Goal: Task Accomplishment & Management: Manage account settings

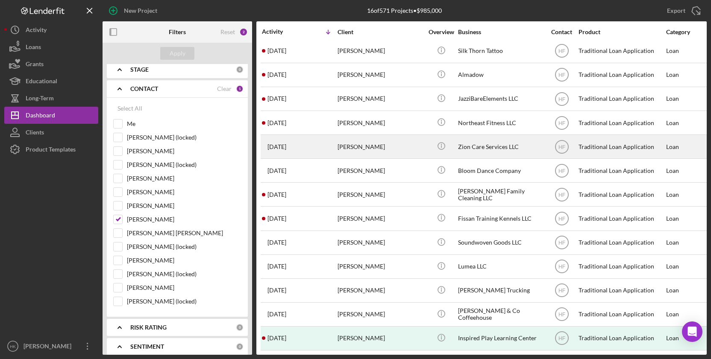
scroll to position [75, 0]
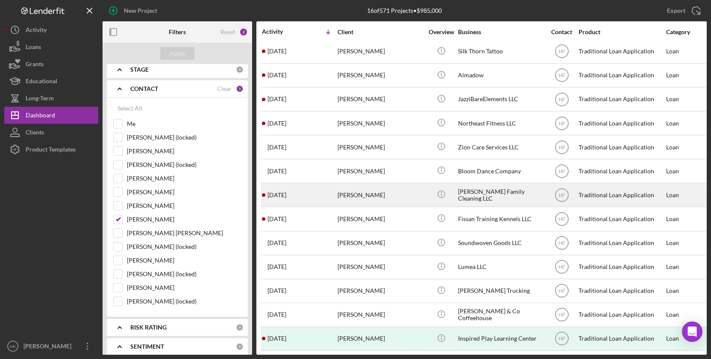
click at [391, 188] on div "[PERSON_NAME]" at bounding box center [380, 195] width 85 height 23
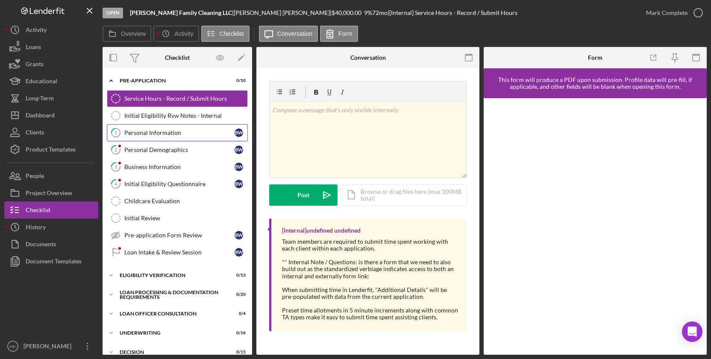
click at [150, 133] on div "Personal Information" at bounding box center [179, 132] width 110 height 7
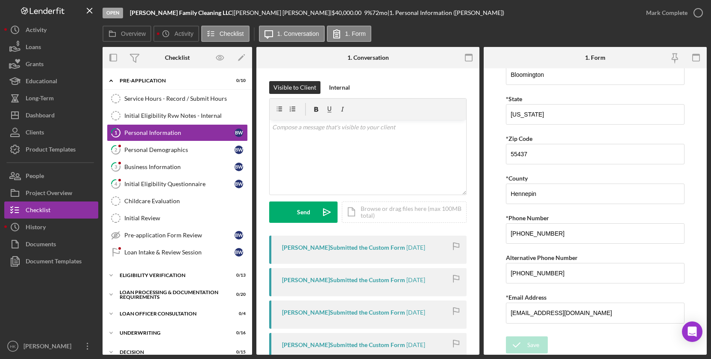
scroll to position [241, 0]
click at [151, 156] on link "2 Personal Demographics B W" at bounding box center [177, 149] width 141 height 17
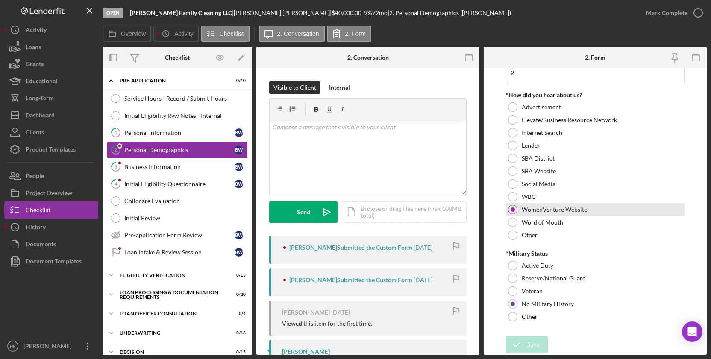
scroll to position [845, 0]
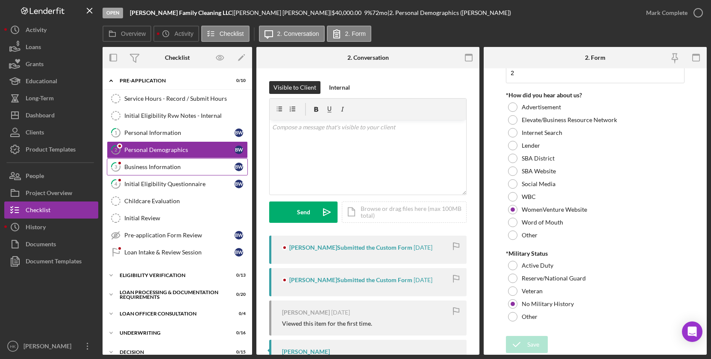
click at [148, 161] on link "3 Business Information B W" at bounding box center [177, 167] width 141 height 17
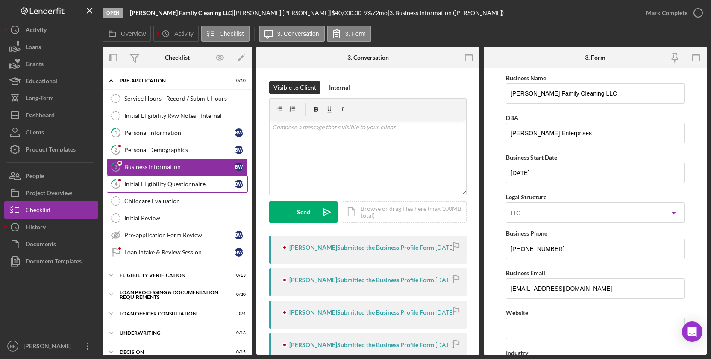
click at [150, 185] on div "Initial Eligibility Questionnaire" at bounding box center [179, 184] width 110 height 7
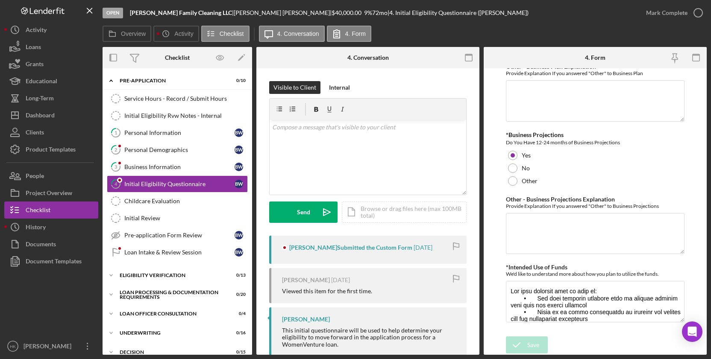
scroll to position [1525, 0]
click at [74, 227] on button "Icon/History History" at bounding box center [51, 227] width 94 height 17
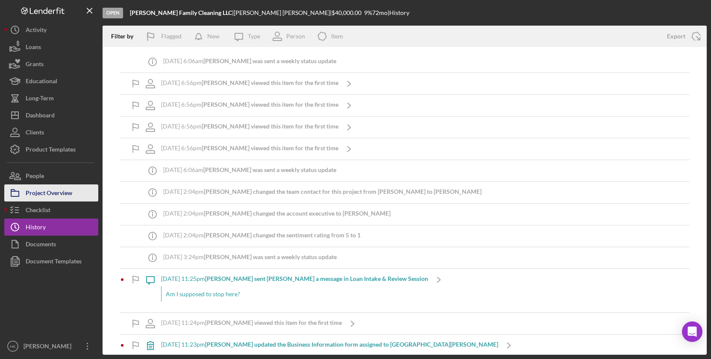
click at [73, 190] on button "Project Overview" at bounding box center [51, 193] width 94 height 17
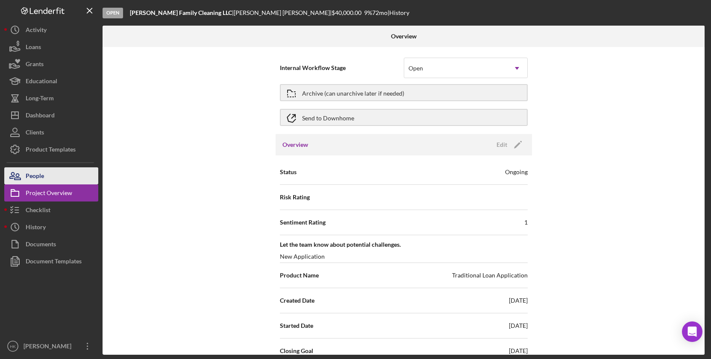
click at [73, 171] on button "People" at bounding box center [51, 175] width 94 height 17
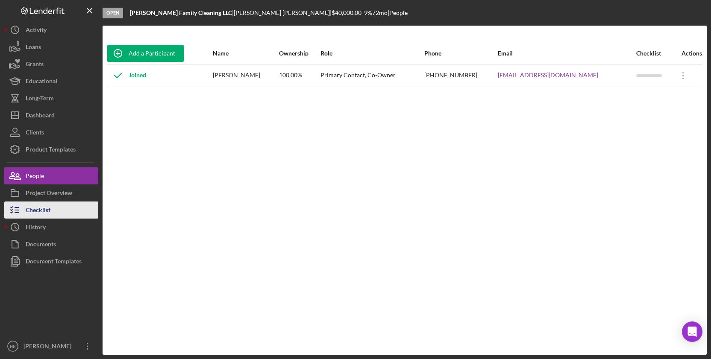
click at [33, 210] on div "Checklist" at bounding box center [38, 211] width 25 height 19
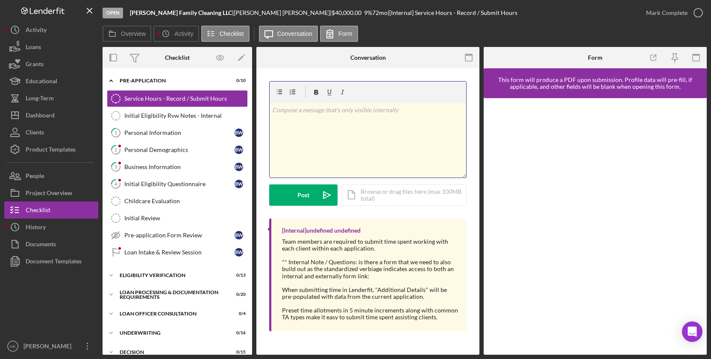
click at [347, 136] on div "v Color teal Color pink Remove color Add row above Add row below Add column bef…" at bounding box center [368, 140] width 197 height 75
click at [62, 126] on button "Clients" at bounding box center [51, 132] width 94 height 17
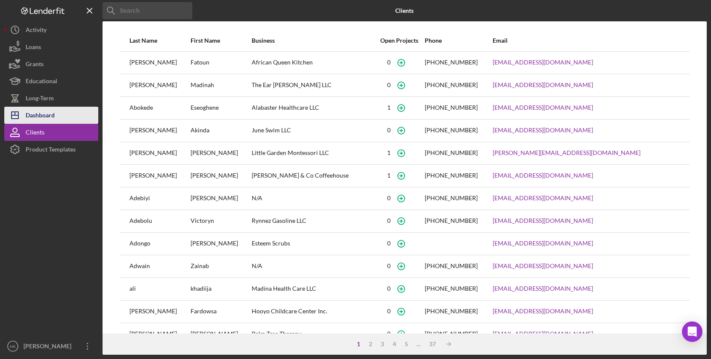
click at [80, 109] on button "Icon/Dashboard Dashboard" at bounding box center [51, 115] width 94 height 17
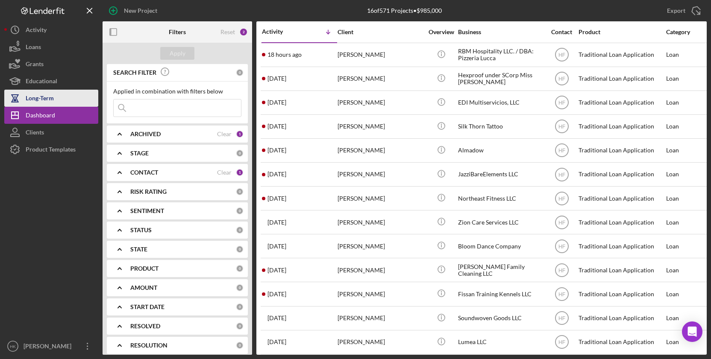
click at [58, 93] on button "Long-Term" at bounding box center [51, 98] width 94 height 17
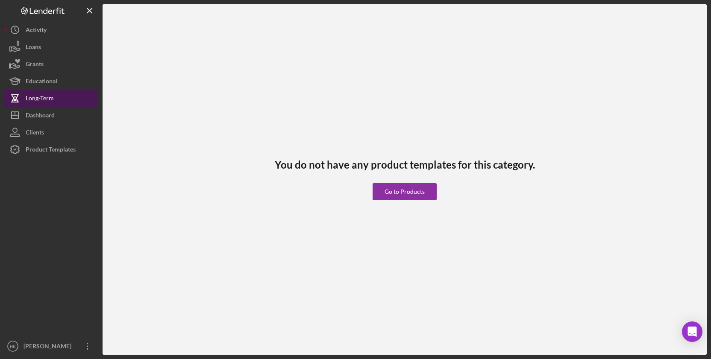
click at [56, 106] on button "Long-Term" at bounding box center [51, 98] width 94 height 17
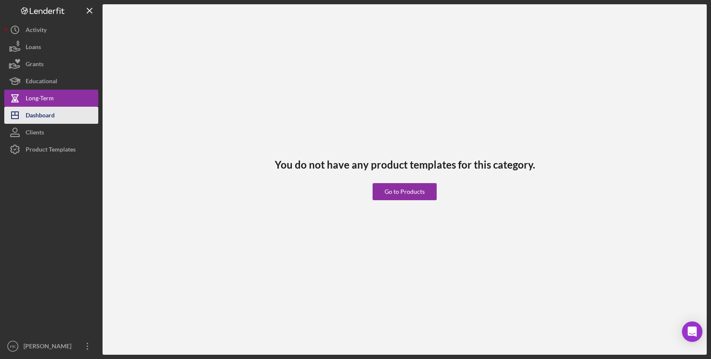
click at [58, 117] on button "Icon/Dashboard Dashboard" at bounding box center [51, 115] width 94 height 17
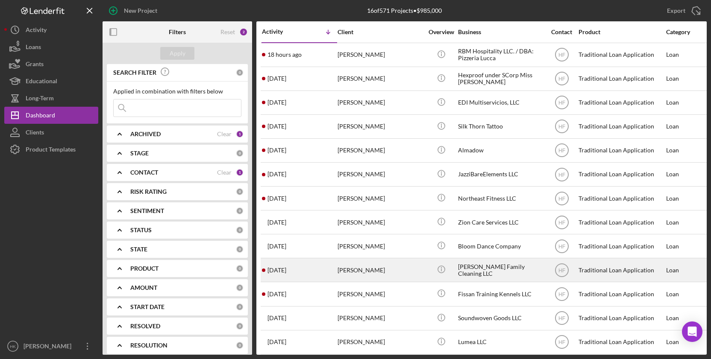
click at [409, 267] on div "[PERSON_NAME]" at bounding box center [380, 270] width 85 height 23
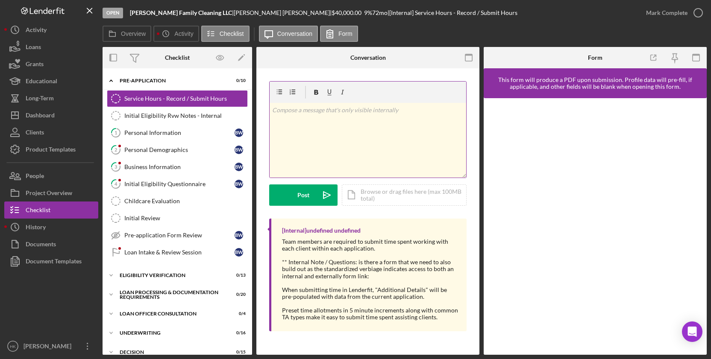
click at [305, 155] on div "v Color teal Color pink Remove color Add row above Add row below Add column bef…" at bounding box center [368, 140] width 197 height 75
click at [212, 185] on div "Initial Eligibility Questionnaire" at bounding box center [179, 184] width 110 height 7
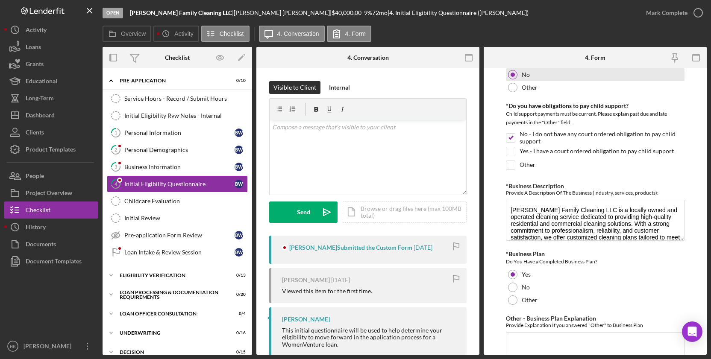
scroll to position [1274, 0]
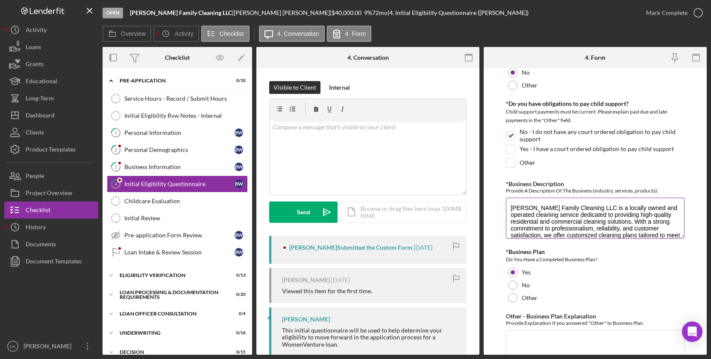
click at [601, 216] on textarea "[PERSON_NAME] Family Cleaning LLC is a locally owned and operated cleaning serv…" at bounding box center [595, 218] width 179 height 41
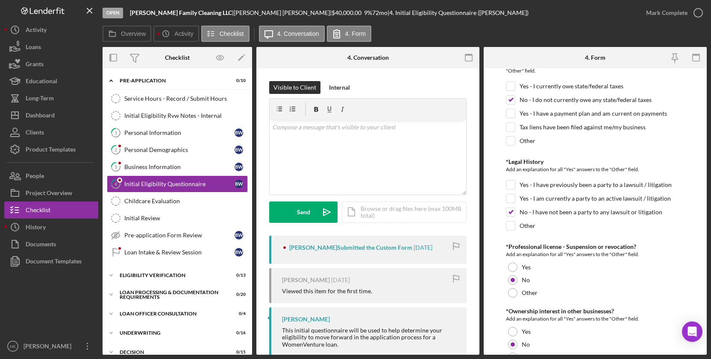
scroll to position [723, 0]
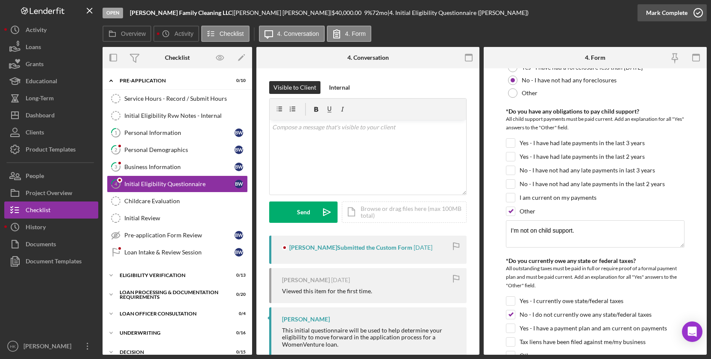
click at [704, 13] on icon "button" at bounding box center [697, 12] width 21 height 21
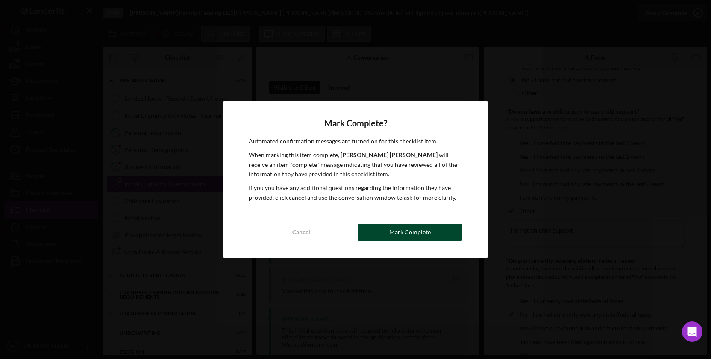
click at [435, 231] on button "Mark Complete" at bounding box center [410, 232] width 105 height 17
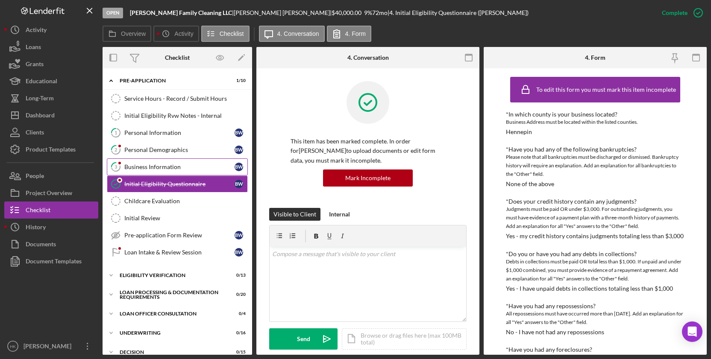
click at [181, 167] on div "Business Information" at bounding box center [179, 167] width 110 height 7
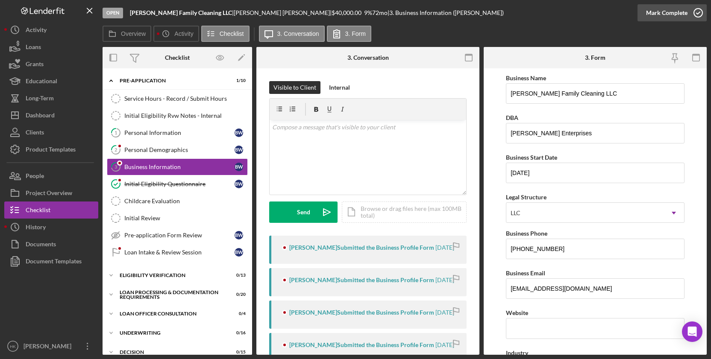
click at [679, 11] on div "Mark Complete" at bounding box center [666, 12] width 41 height 17
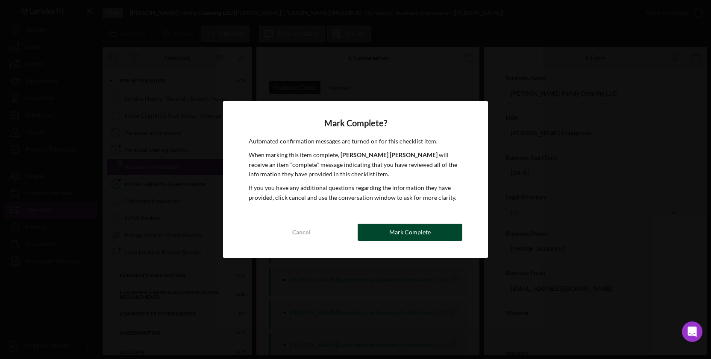
click at [409, 228] on div "Mark Complete" at bounding box center [409, 232] width 41 height 17
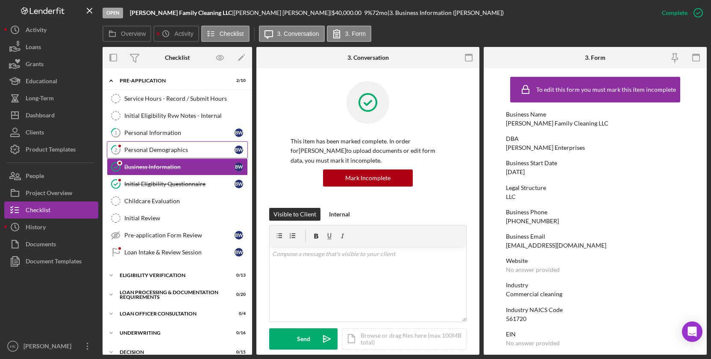
click at [201, 150] on div "Personal Demographics" at bounding box center [179, 150] width 110 height 7
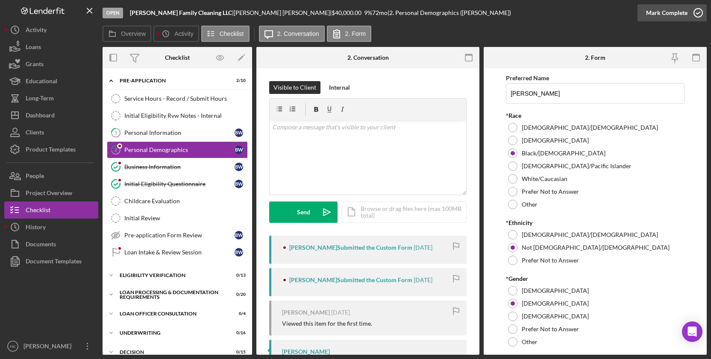
click at [678, 13] on div "Mark Complete" at bounding box center [666, 12] width 41 height 17
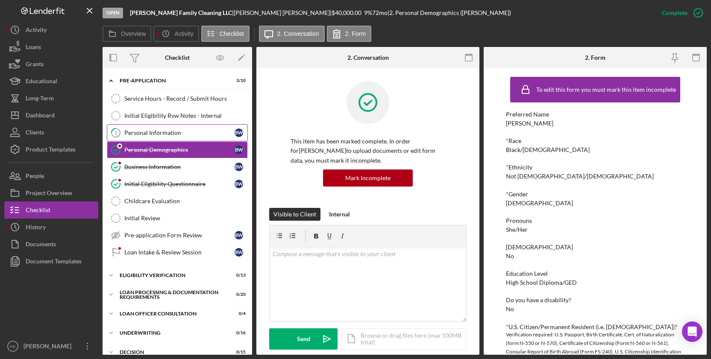
click at [159, 125] on link "1 Personal Information B W" at bounding box center [177, 132] width 141 height 17
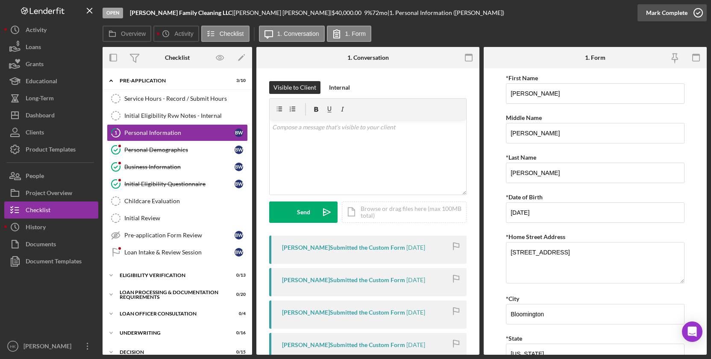
click at [675, 13] on div "Mark Complete" at bounding box center [666, 12] width 41 height 17
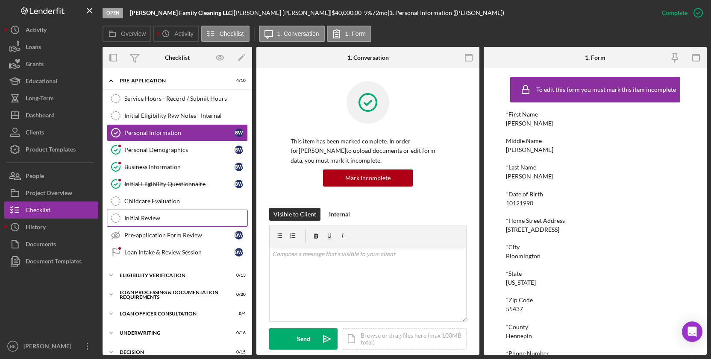
scroll to position [65, 0]
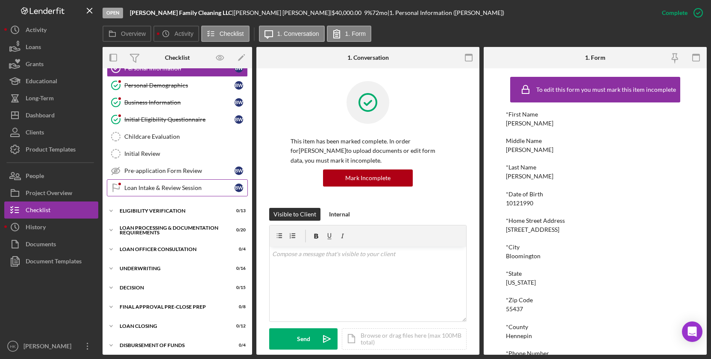
click at [176, 194] on link "Loan Intake & Review Session Loan Intake & Review Session B W" at bounding box center [177, 187] width 141 height 17
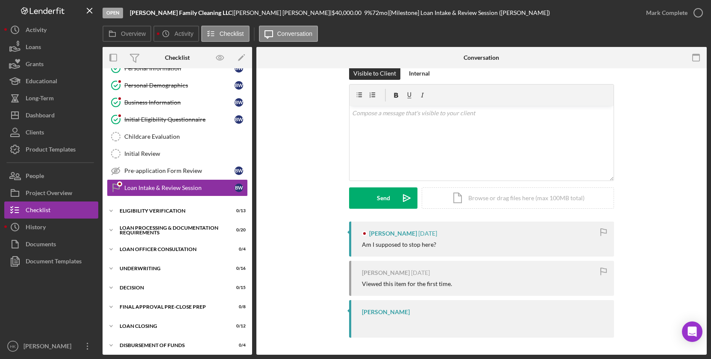
scroll to position [14, 0]
click at [157, 208] on div "Icon/Expander Eligibility Verification 0 / 13" at bounding box center [178, 211] width 150 height 17
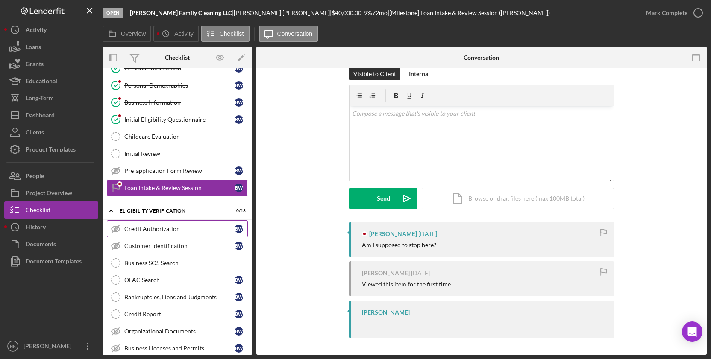
click at [155, 232] on div "Credit Authorization" at bounding box center [179, 229] width 110 height 7
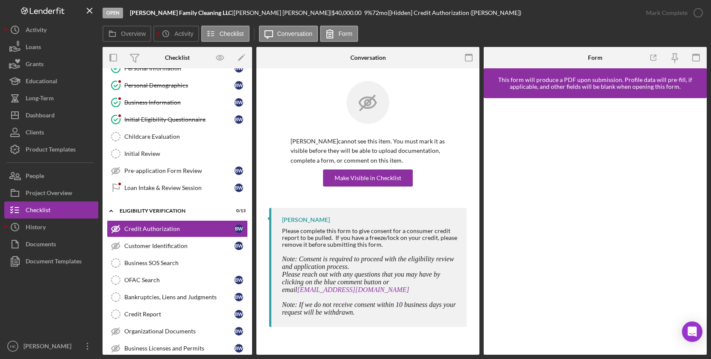
click at [377, 166] on div "[PERSON_NAME] cannot see this item. You must mark it as visible before they wil…" at bounding box center [368, 162] width 155 height 50
click at [377, 173] on div "Make Visible in Checklist" at bounding box center [368, 178] width 67 height 17
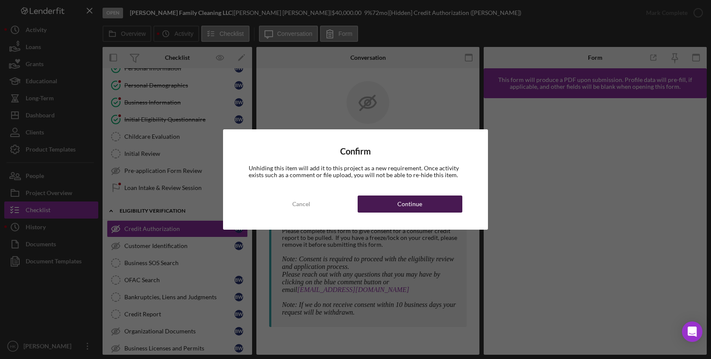
click at [435, 211] on button "Continue" at bounding box center [410, 204] width 105 height 17
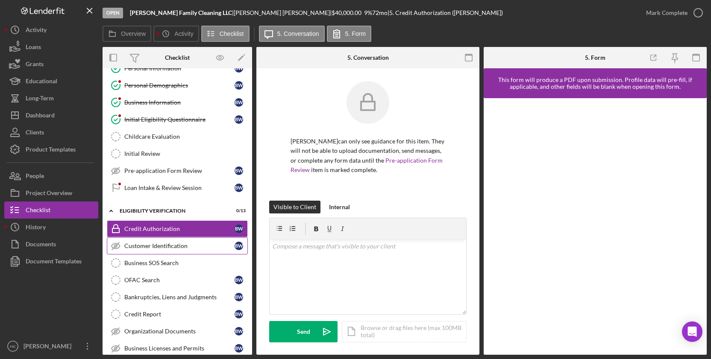
click at [199, 239] on link "Customer Identification Customer Identification B W" at bounding box center [177, 246] width 141 height 17
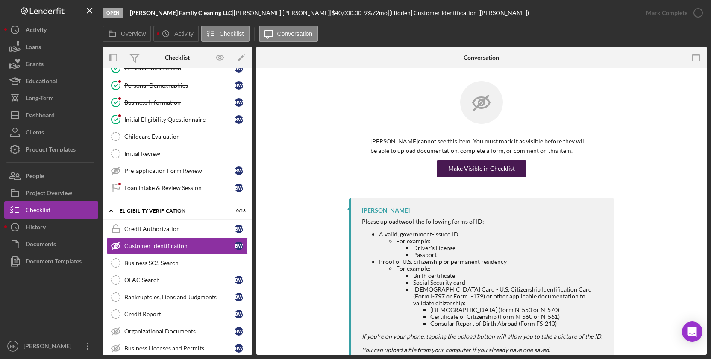
click at [503, 167] on div "Make Visible in Checklist" at bounding box center [481, 168] width 67 height 17
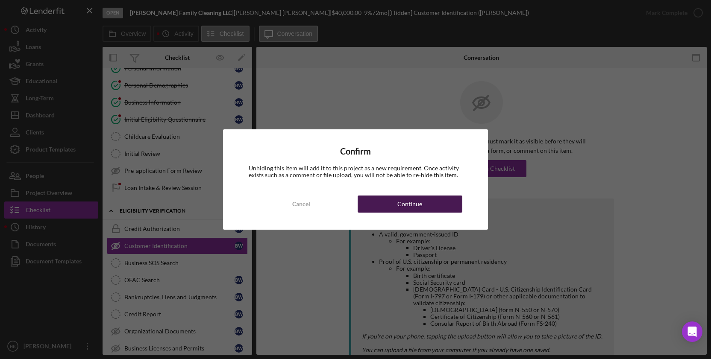
click at [430, 199] on button "Continue" at bounding box center [410, 204] width 105 height 17
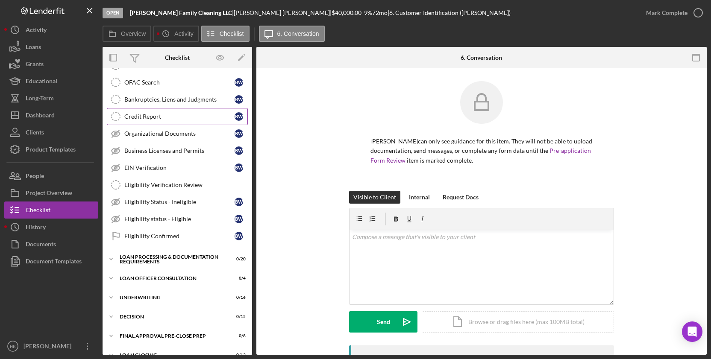
scroll to position [264, 0]
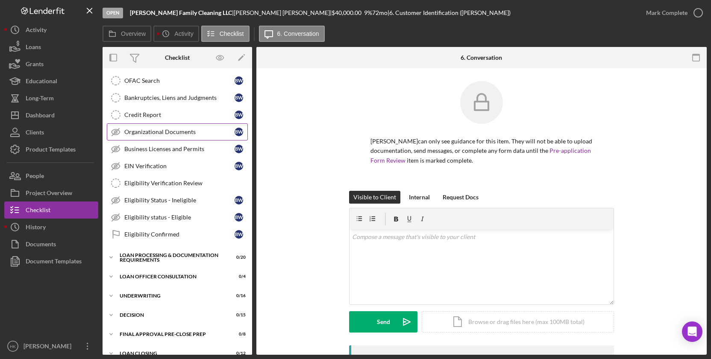
click at [190, 130] on div "Organizational Documents" at bounding box center [179, 132] width 110 height 7
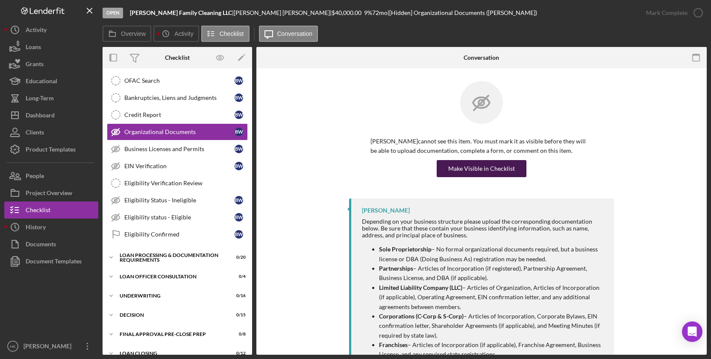
click at [484, 167] on div "Make Visible in Checklist" at bounding box center [481, 168] width 67 height 17
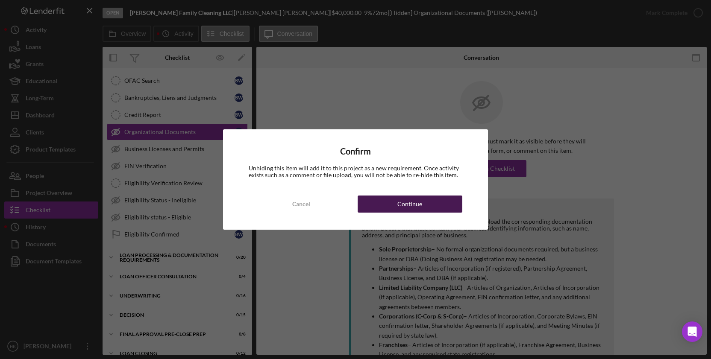
click at [404, 206] on div "Continue" at bounding box center [409, 204] width 25 height 17
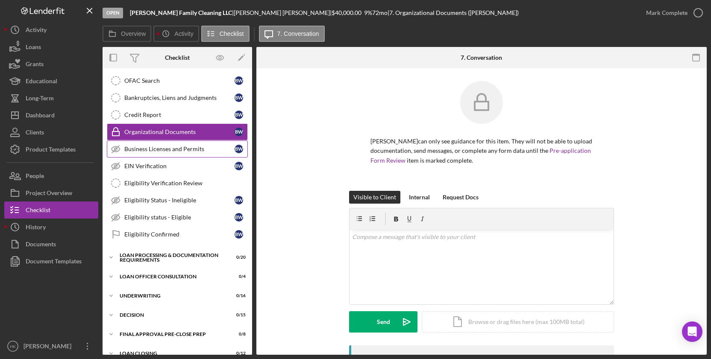
click at [172, 151] on div "Business Licenses and Permits" at bounding box center [179, 149] width 110 height 7
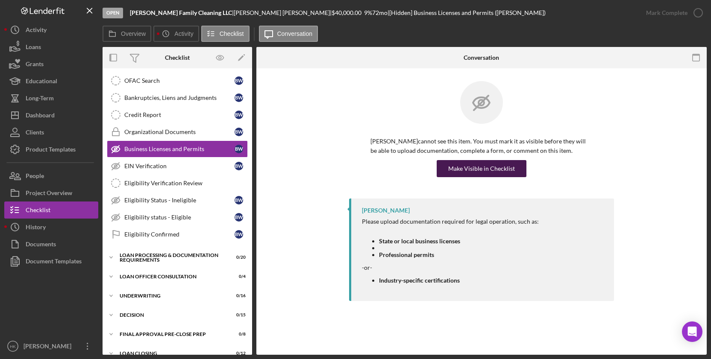
click at [500, 166] on div "Make Visible in Checklist" at bounding box center [481, 168] width 67 height 17
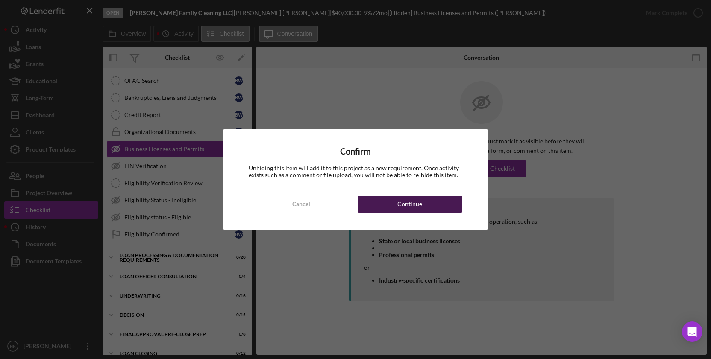
click at [396, 200] on button "Continue" at bounding box center [410, 204] width 105 height 17
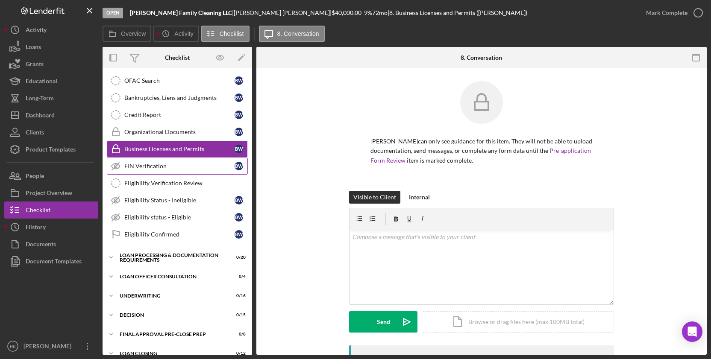
click at [185, 170] on link "EIN Verification EIN Verification B W" at bounding box center [177, 166] width 141 height 17
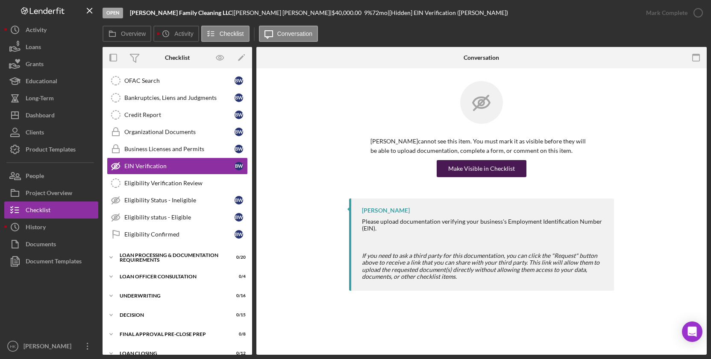
click at [471, 170] on div "Make Visible in Checklist" at bounding box center [481, 168] width 67 height 17
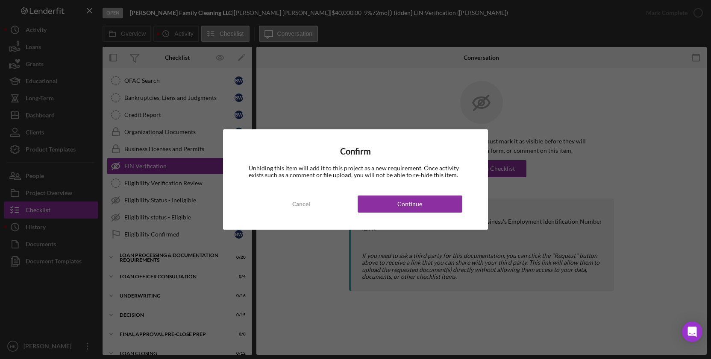
click at [426, 223] on div "Confirm Unhiding this item will add it to this project as a new requirement. On…" at bounding box center [355, 179] width 264 height 100
click at [425, 208] on button "Continue" at bounding box center [410, 204] width 105 height 17
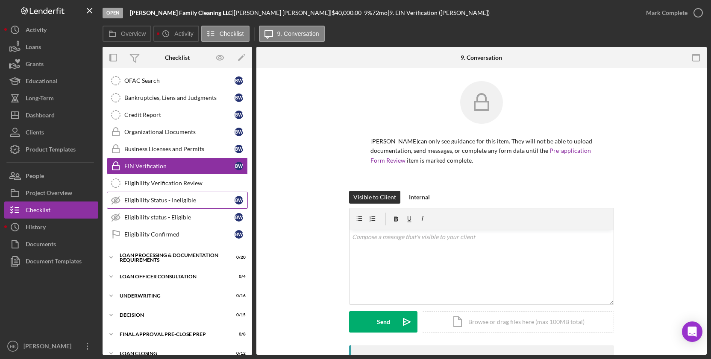
click at [157, 201] on div "Eligibility Status - Ineligible" at bounding box center [179, 200] width 110 height 7
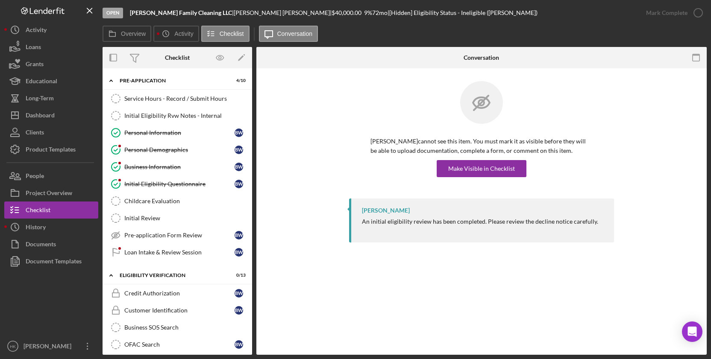
click at [285, 145] on div "[PERSON_NAME] cannot see this item. You must mark it as visible before they wil…" at bounding box center [481, 139] width 425 height 117
click at [41, 118] on div "Dashboard" at bounding box center [40, 116] width 29 height 19
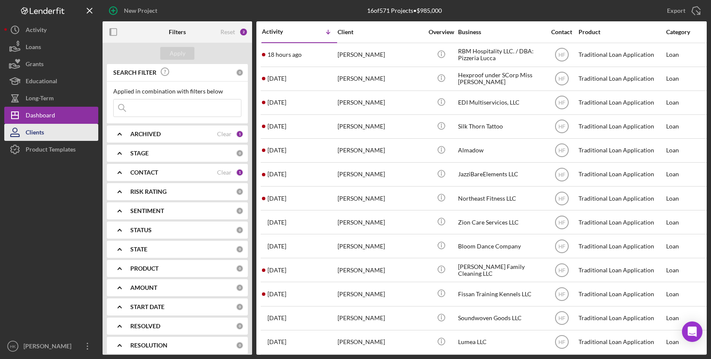
click at [44, 124] on div "Clients" at bounding box center [35, 133] width 18 height 19
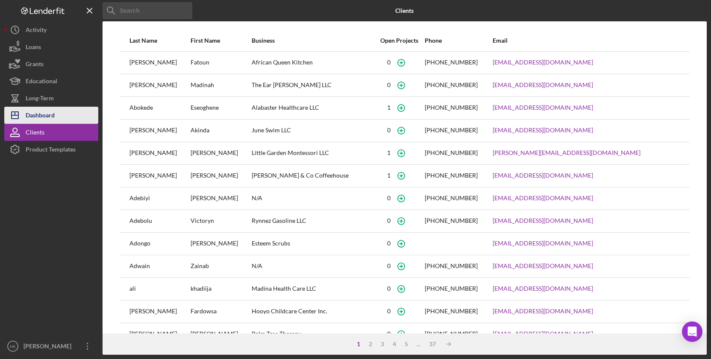
click at [41, 116] on div "Dashboard" at bounding box center [40, 116] width 29 height 19
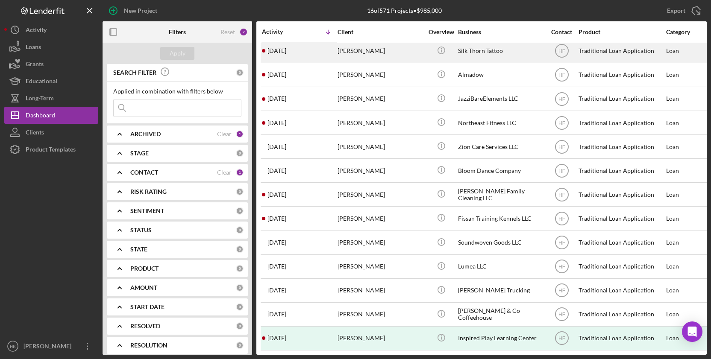
scroll to position [75, 0]
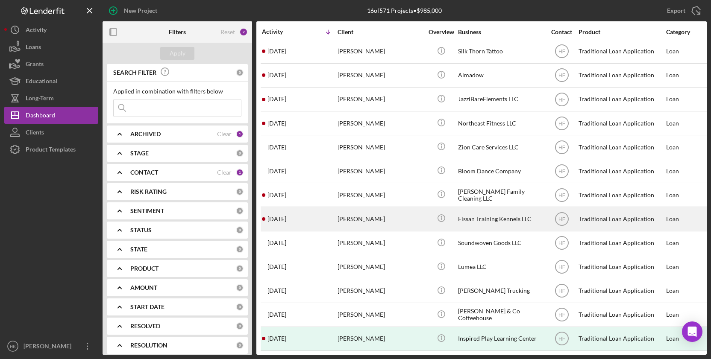
click at [412, 220] on div "[PERSON_NAME]" at bounding box center [380, 219] width 85 height 23
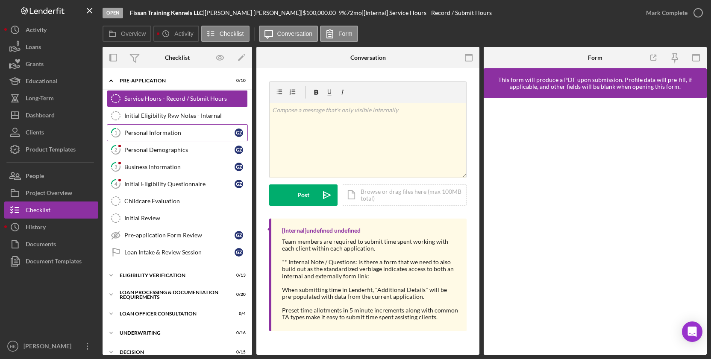
click at [170, 135] on div "Personal Information" at bounding box center [179, 132] width 110 height 7
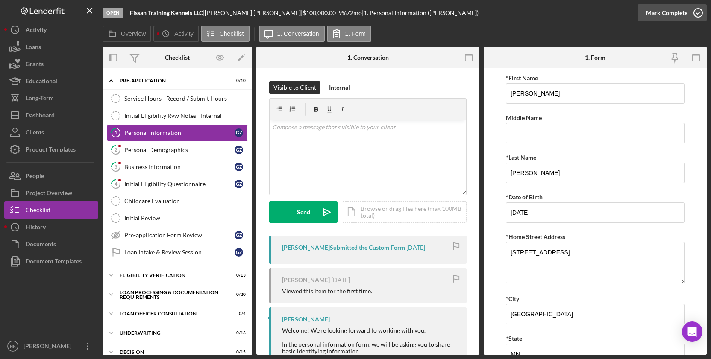
click at [690, 10] on icon "button" at bounding box center [697, 12] width 21 height 21
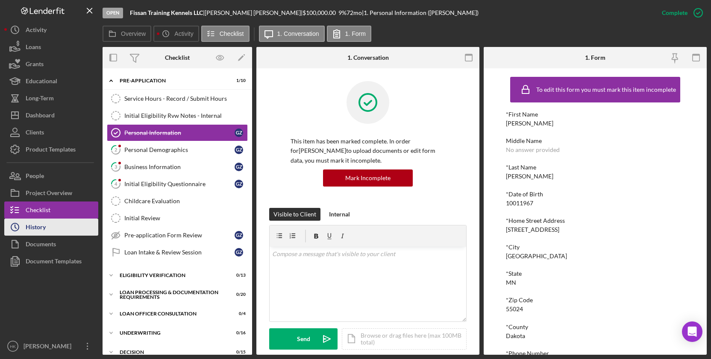
click at [35, 224] on div "History" at bounding box center [36, 228] width 20 height 19
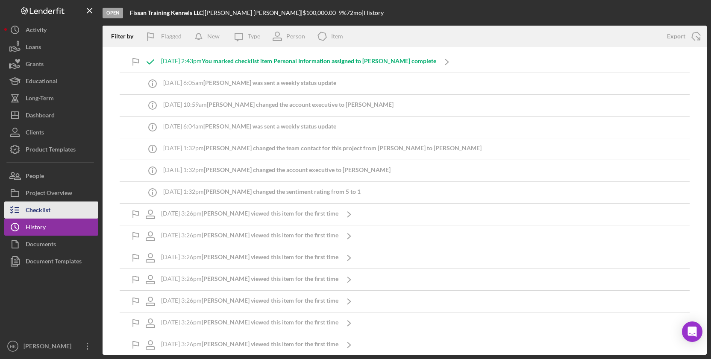
click at [42, 213] on div "Checklist" at bounding box center [38, 211] width 25 height 19
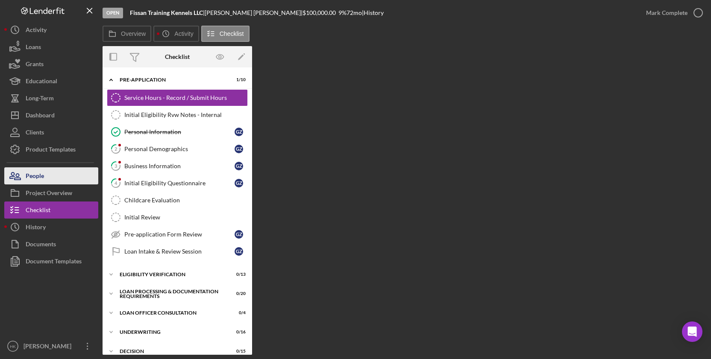
click at [53, 180] on button "People" at bounding box center [51, 175] width 94 height 17
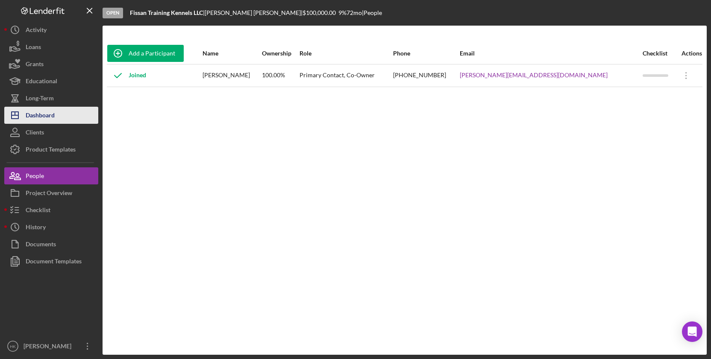
click at [47, 111] on div "Dashboard" at bounding box center [40, 116] width 29 height 19
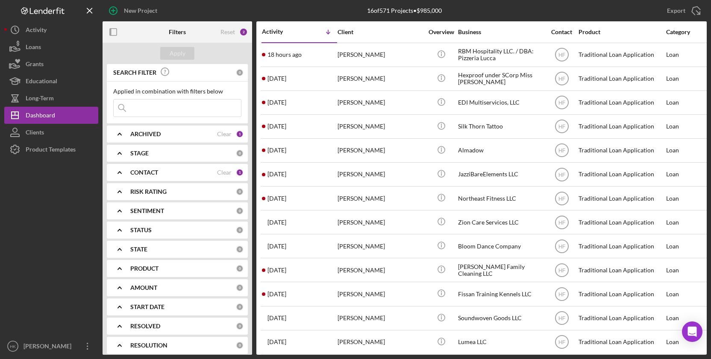
click at [189, 173] on div "CONTACT" at bounding box center [173, 172] width 87 height 7
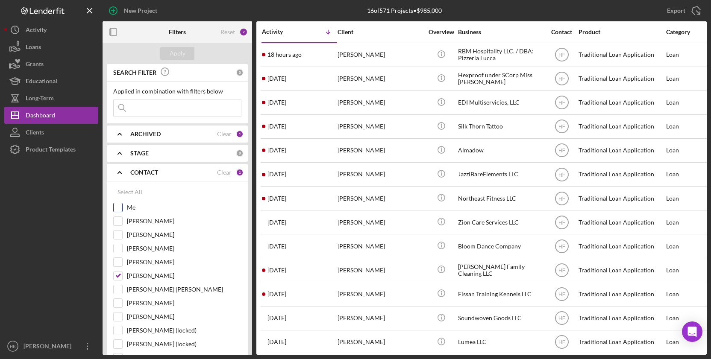
click at [120, 208] on input "Me" at bounding box center [118, 207] width 9 height 9
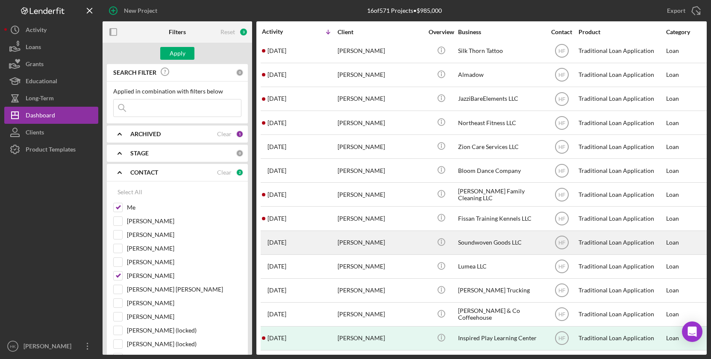
scroll to position [75, 0]
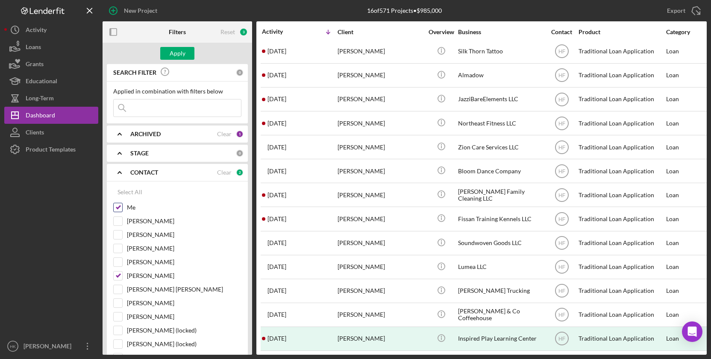
click at [120, 203] on input "Me" at bounding box center [118, 207] width 9 height 9
checkbox input "false"
click at [120, 275] on input "[PERSON_NAME]" at bounding box center [118, 276] width 9 height 9
checkbox input "false"
click at [121, 222] on input "[PERSON_NAME]" at bounding box center [118, 221] width 9 height 9
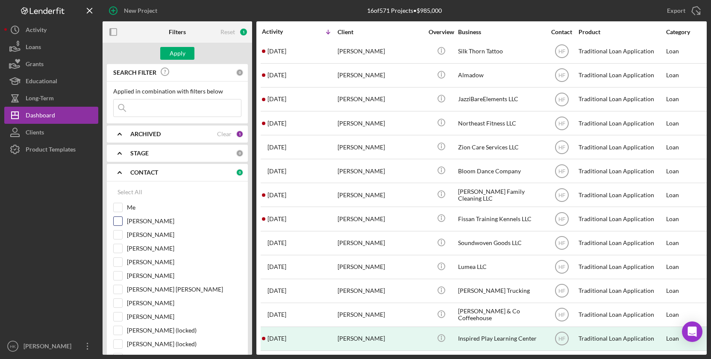
checkbox input "true"
click at [178, 60] on div "Apply" at bounding box center [178, 53] width 150 height 21
click at [180, 53] on div "Apply" at bounding box center [178, 53] width 16 height 13
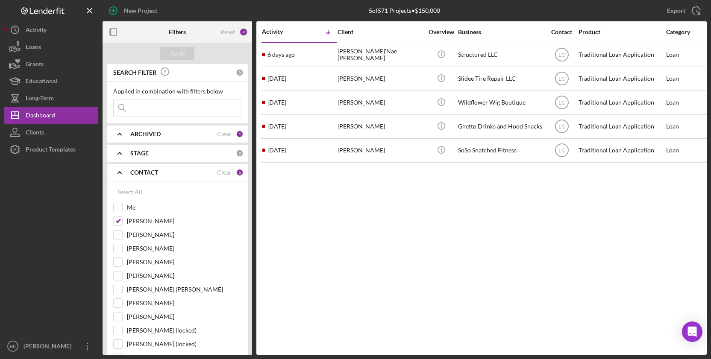
scroll to position [0, 0]
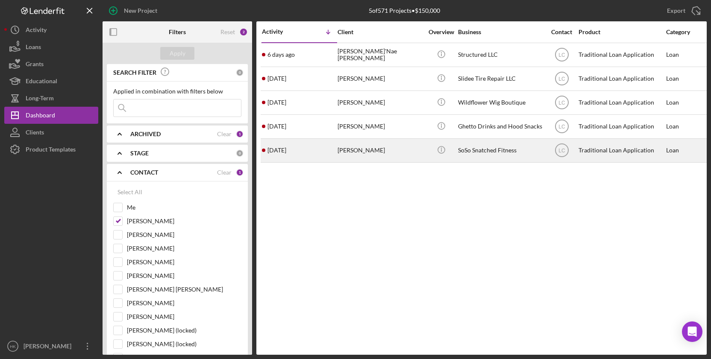
click at [413, 155] on div "[PERSON_NAME]" at bounding box center [380, 150] width 85 height 23
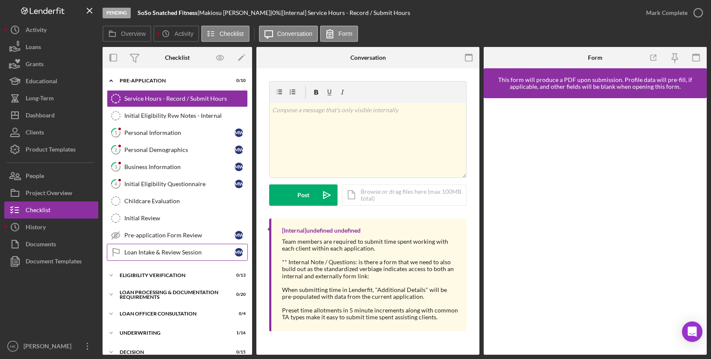
click at [177, 247] on link "Loan Intake & Review Session Loan Intake & Review Session M W" at bounding box center [177, 252] width 141 height 17
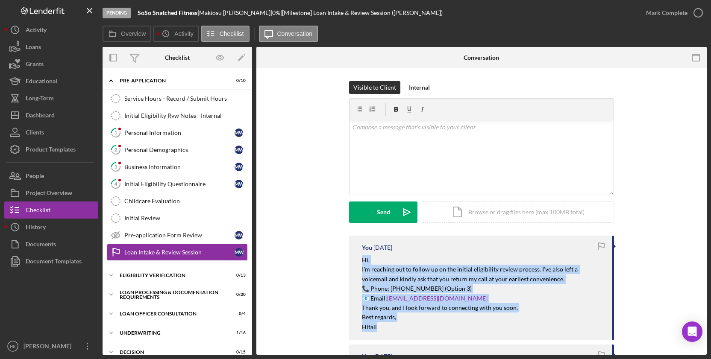
drag, startPoint x: 391, startPoint y: 330, endPoint x: 349, endPoint y: 259, distance: 82.8
click at [349, 259] on div "You [DATE] Hi, I'm reaching out to follow up on the initial eligibility review …" at bounding box center [481, 288] width 265 height 105
copy div "Hi, I'm reaching out to follow up on the initial eligibility review process. I’…"
click at [56, 110] on button "Icon/Dashboard Dashboard" at bounding box center [51, 115] width 94 height 17
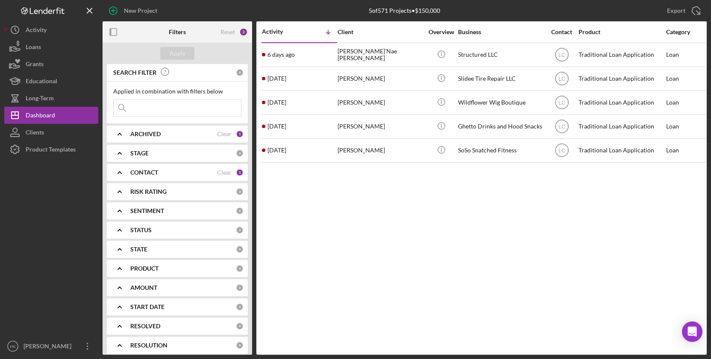
click at [167, 173] on div "CONTACT" at bounding box center [173, 172] width 87 height 7
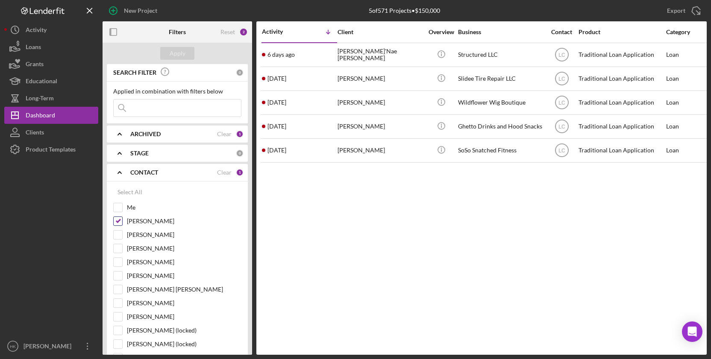
click at [118, 221] on input "[PERSON_NAME]" at bounding box center [118, 221] width 9 height 9
checkbox input "false"
click at [119, 270] on div "[PERSON_NAME]" at bounding box center [177, 265] width 128 height 14
click at [119, 275] on input "[PERSON_NAME]" at bounding box center [118, 276] width 9 height 9
checkbox input "true"
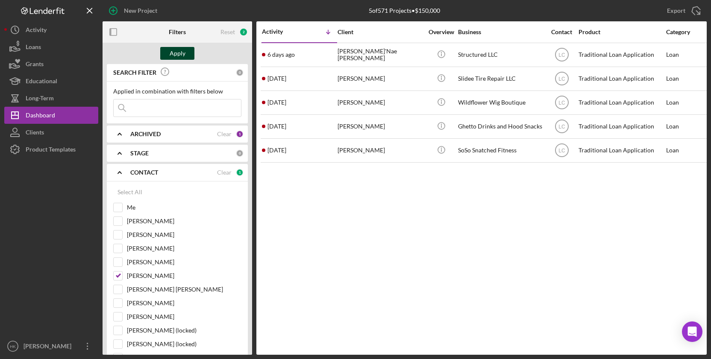
click at [178, 53] on div "Apply" at bounding box center [178, 53] width 16 height 13
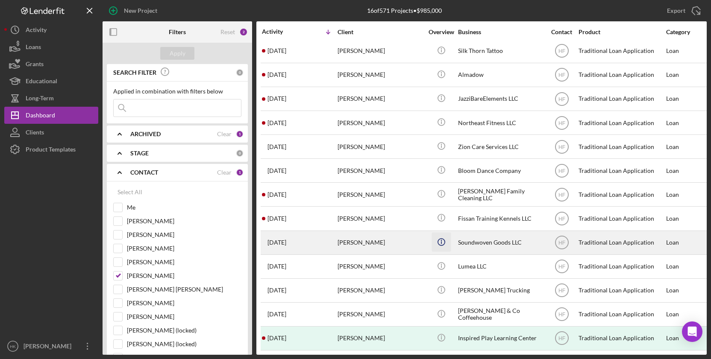
scroll to position [75, 0]
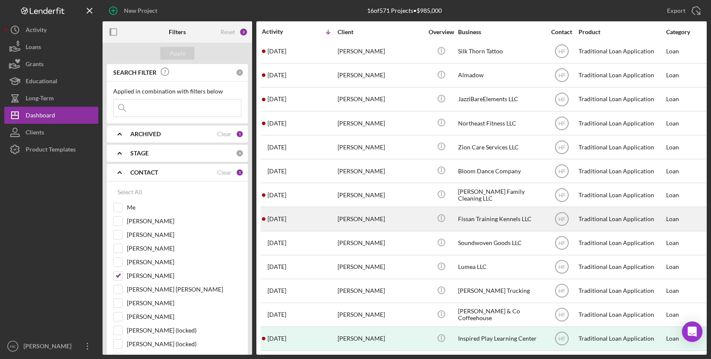
click at [417, 220] on div "[PERSON_NAME]" at bounding box center [380, 219] width 85 height 23
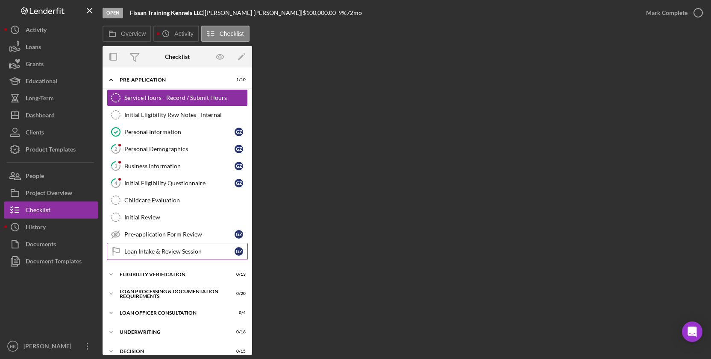
click at [169, 252] on div "Loan Intake & Review Session" at bounding box center [179, 251] width 110 height 7
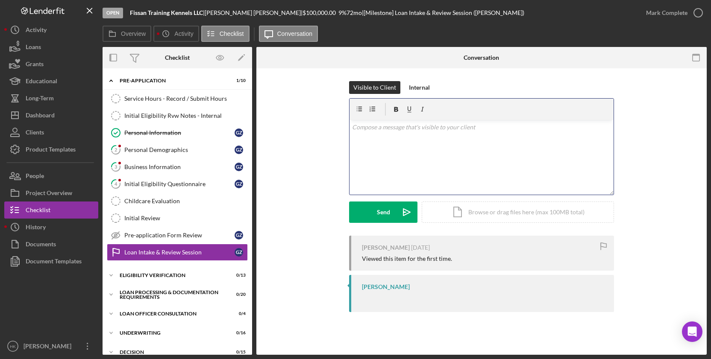
click at [373, 179] on div "v Color teal Color pink Remove color Add row above Add row below Add column bef…" at bounding box center [481, 157] width 264 height 75
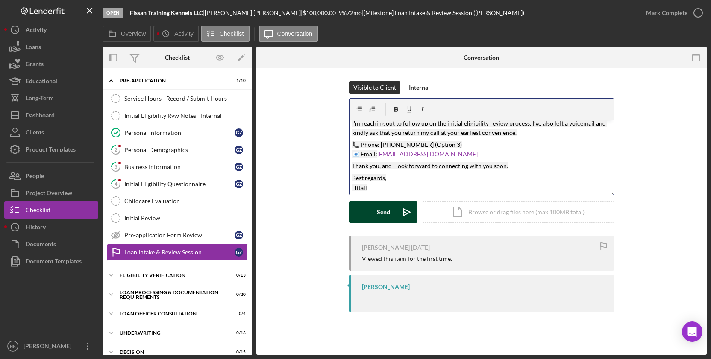
scroll to position [15, 0]
click at [395, 207] on button "Send Icon/icon-invite-send" at bounding box center [383, 212] width 68 height 21
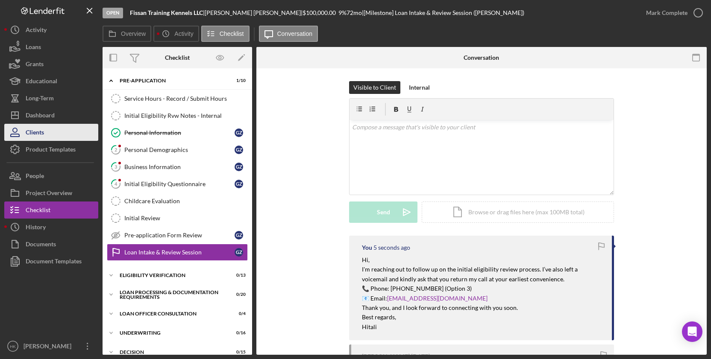
click at [49, 125] on button "Clients" at bounding box center [51, 132] width 94 height 17
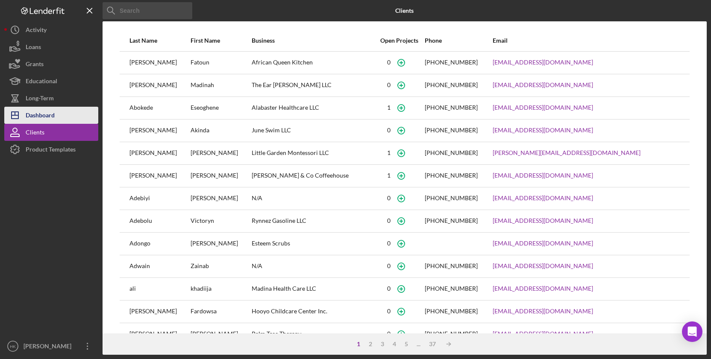
click at [51, 120] on div "Dashboard" at bounding box center [40, 116] width 29 height 19
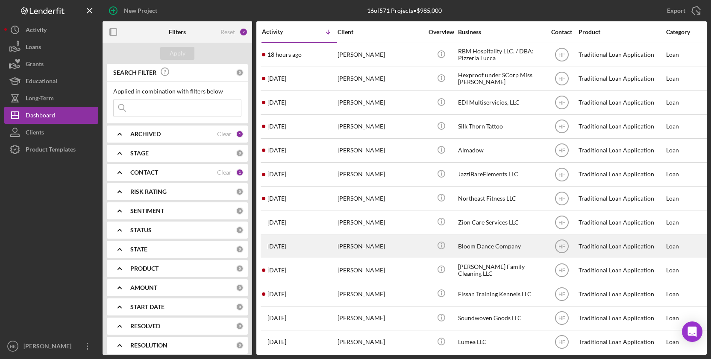
click at [356, 239] on div "[PERSON_NAME]" at bounding box center [380, 246] width 85 height 23
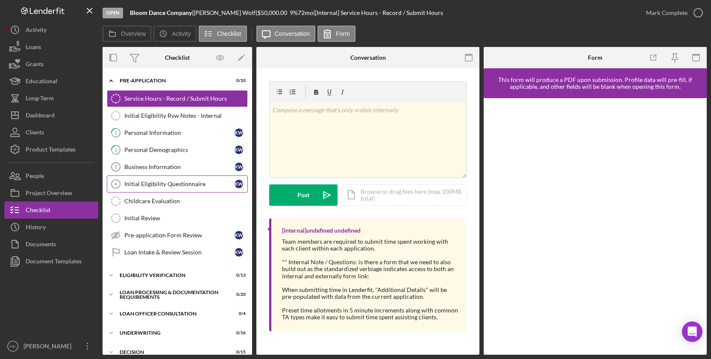
click at [165, 177] on link "Initial Eligibility Questionnaire 4 Initial Eligibility Questionnaire K W" at bounding box center [177, 184] width 141 height 17
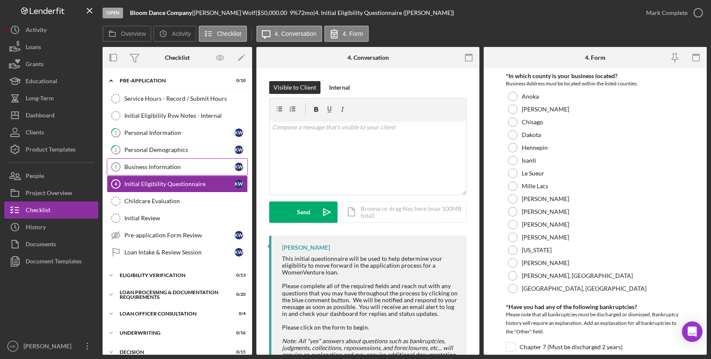
click at [166, 168] on div "Business Information" at bounding box center [179, 167] width 110 height 7
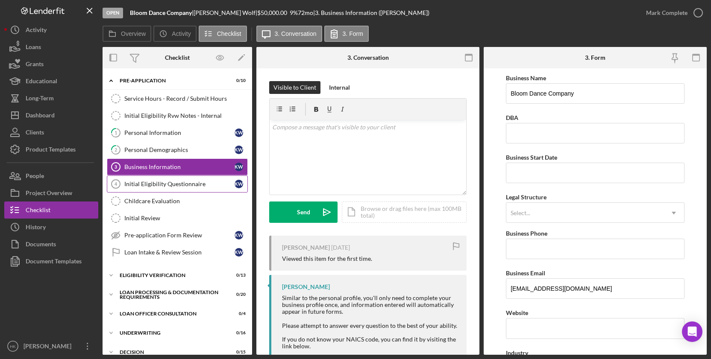
click at [166, 176] on link "Initial Eligibility Questionnaire 4 Initial Eligibility Questionnaire K W" at bounding box center [177, 184] width 141 height 17
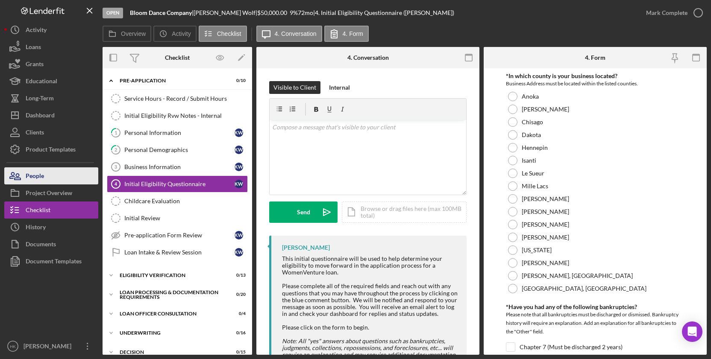
click at [55, 170] on button "People" at bounding box center [51, 175] width 94 height 17
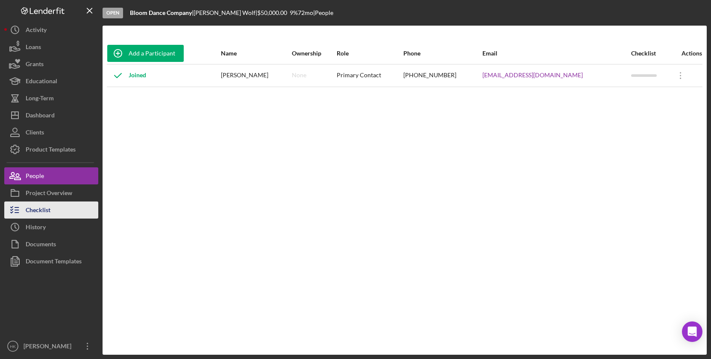
click at [55, 211] on button "Checklist" at bounding box center [51, 210] width 94 height 17
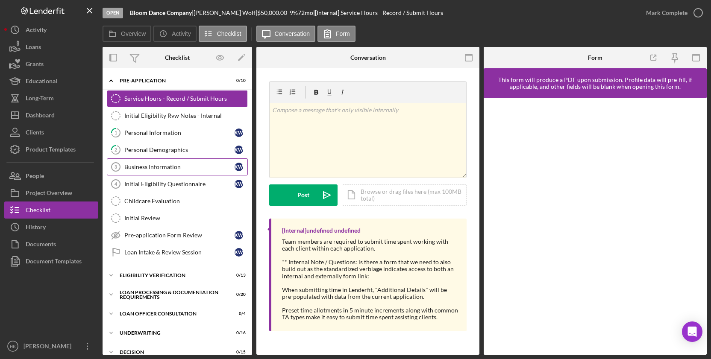
click at [199, 170] on div "Business Information" at bounding box center [179, 167] width 110 height 7
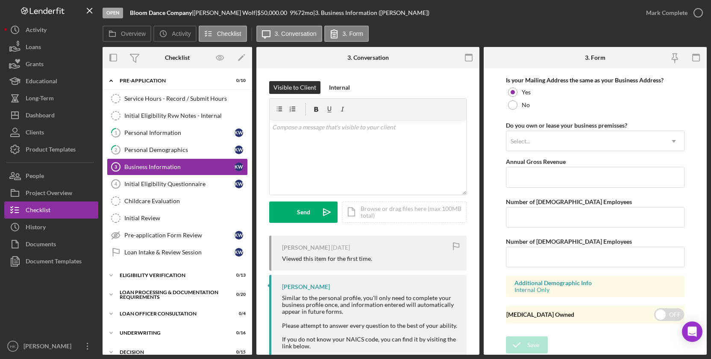
scroll to position [664, 0]
click at [408, 179] on div "v Color teal Color pink Remove color Add row above Add row below Add column bef…" at bounding box center [368, 157] width 197 height 75
click at [170, 125] on link "1 Personal Information K W" at bounding box center [177, 132] width 141 height 17
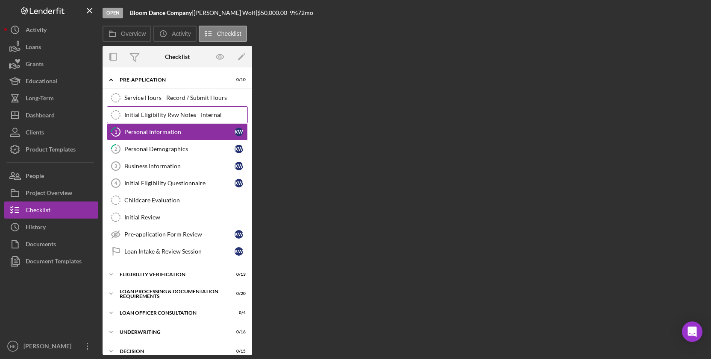
click at [179, 117] on div "Initial Eligibility Rvw Notes - Internal" at bounding box center [185, 115] width 123 height 7
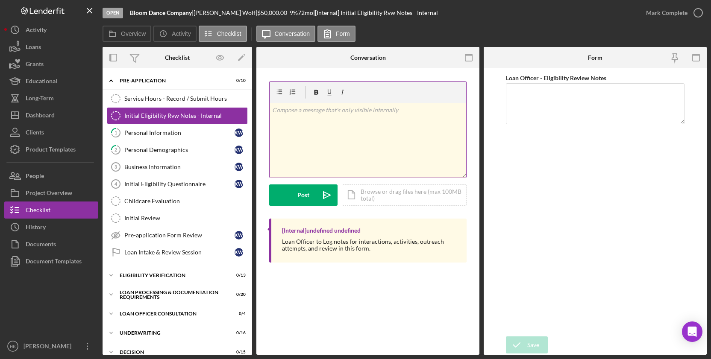
click at [313, 138] on div "v Color teal Color pink Remove color Add row above Add row below Add column bef…" at bounding box center [368, 140] width 197 height 75
click at [446, 115] on p "I gave her a call and she said she will complete the reamining fields. [GEOGRAP…" at bounding box center [368, 115] width 192 height 19
click at [448, 112] on p "I gave her a call and she said she will complete the reamining fields. [GEOGRAP…" at bounding box center [368, 115] width 192 height 19
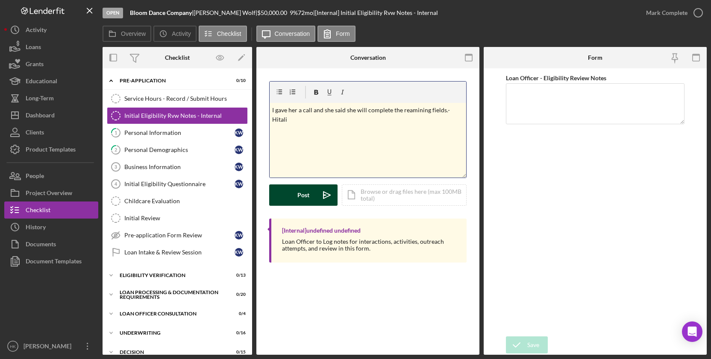
click at [327, 191] on icon "Icon/icon-invite-send" at bounding box center [326, 195] width 21 height 21
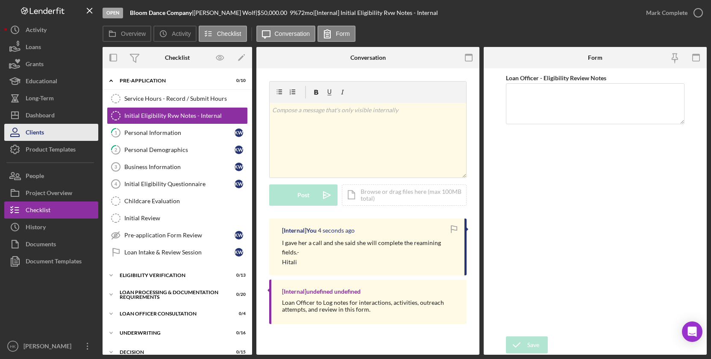
click at [51, 130] on button "Clients" at bounding box center [51, 132] width 94 height 17
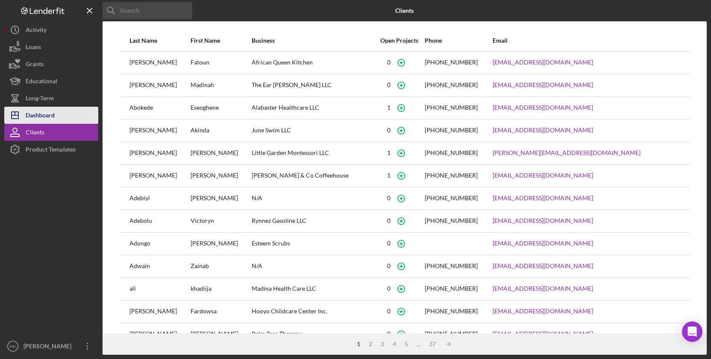
click at [45, 121] on div "Dashboard" at bounding box center [40, 116] width 29 height 19
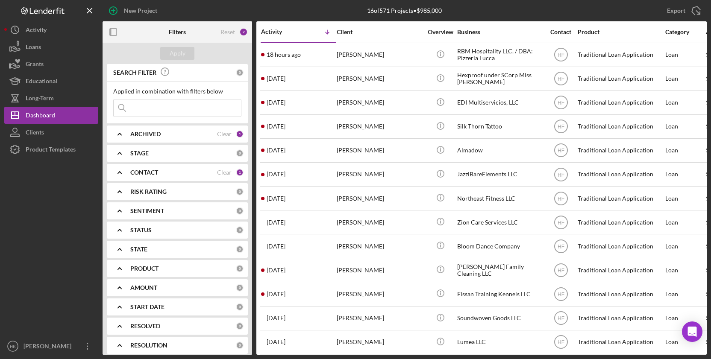
scroll to position [0, 1]
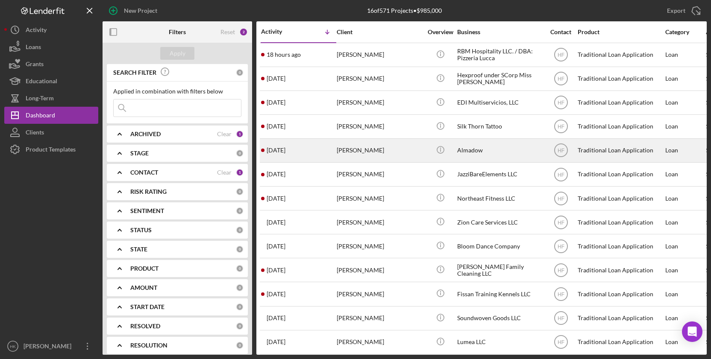
click at [408, 151] on div "[PERSON_NAME]" at bounding box center [379, 150] width 85 height 23
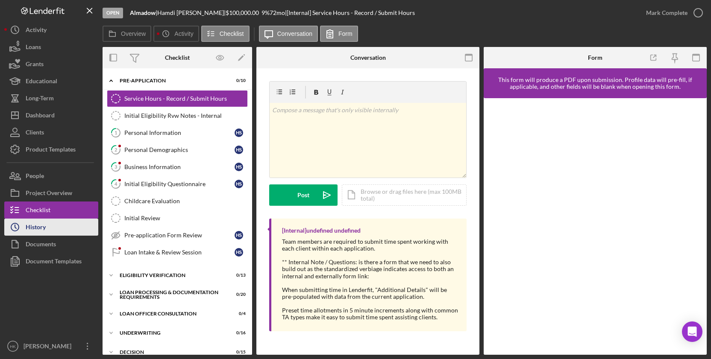
click at [52, 225] on button "Icon/History History" at bounding box center [51, 227] width 94 height 17
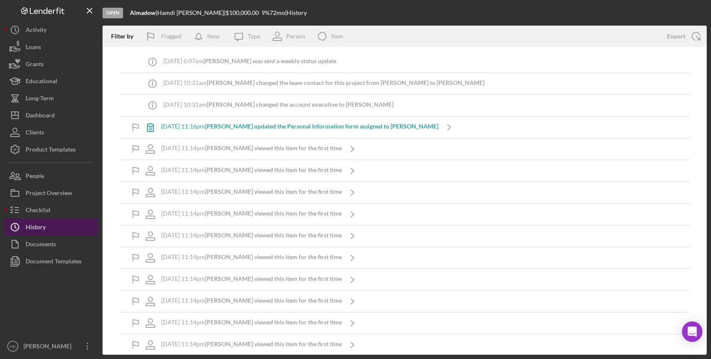
click at [56, 225] on button "Icon/History History" at bounding box center [51, 227] width 94 height 17
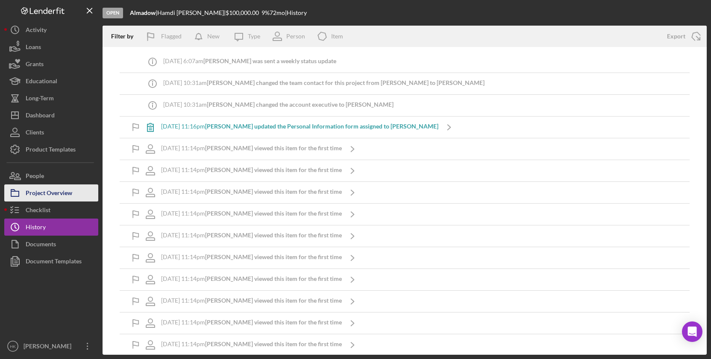
click at [57, 187] on div "Project Overview" at bounding box center [49, 194] width 47 height 19
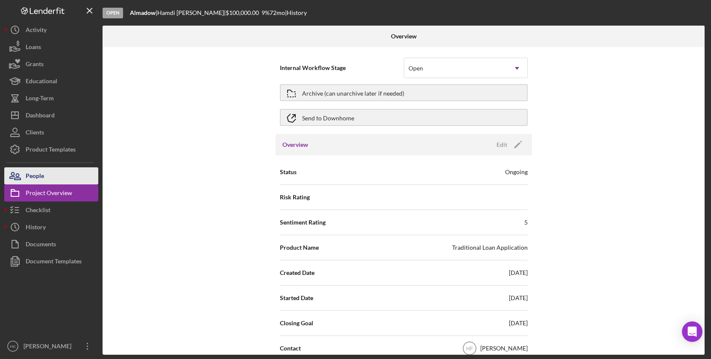
click at [53, 176] on button "People" at bounding box center [51, 175] width 94 height 17
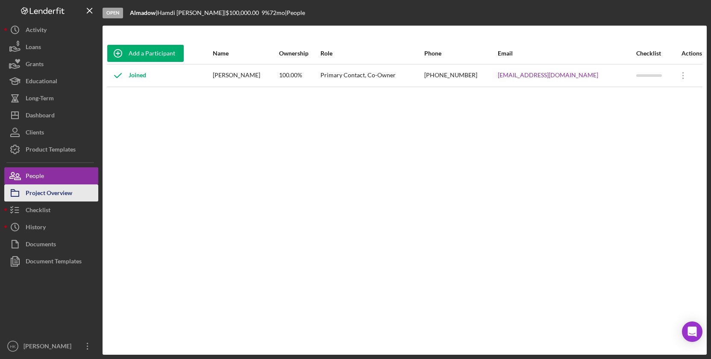
click at [61, 200] on div "Project Overview" at bounding box center [49, 194] width 47 height 19
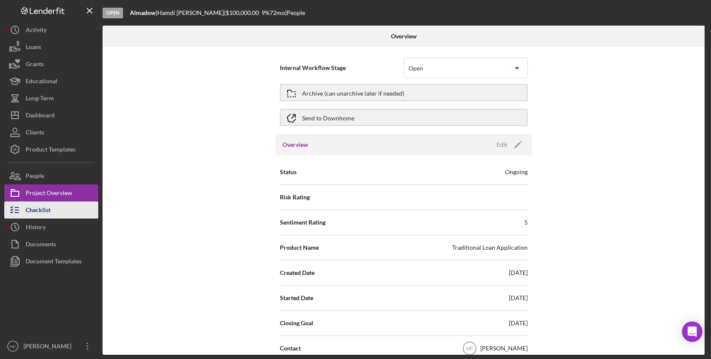
click at [62, 204] on button "Checklist" at bounding box center [51, 210] width 94 height 17
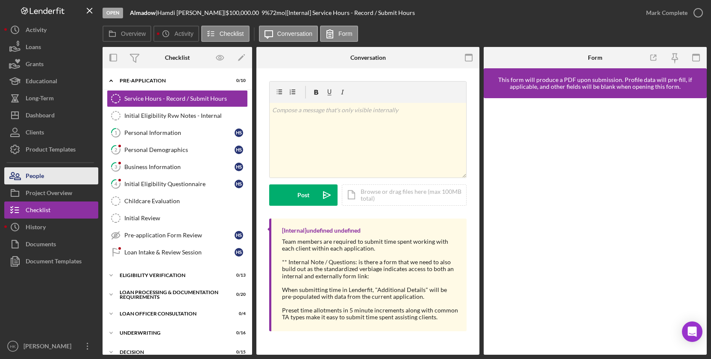
click at [62, 173] on button "People" at bounding box center [51, 175] width 94 height 17
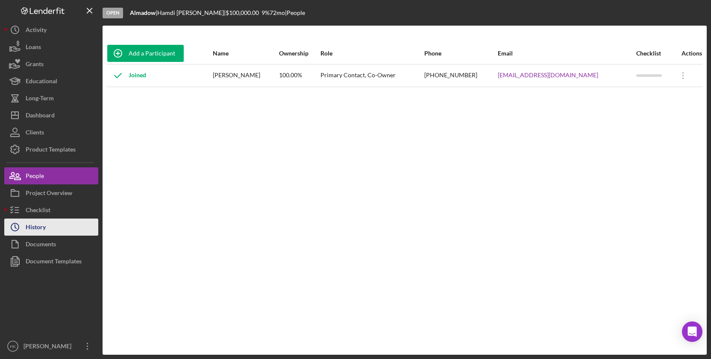
click at [74, 221] on button "Icon/History History" at bounding box center [51, 227] width 94 height 17
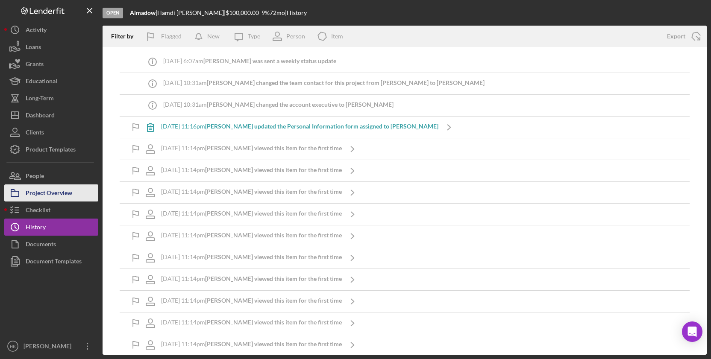
click at [69, 200] on div "Project Overview" at bounding box center [49, 194] width 47 height 19
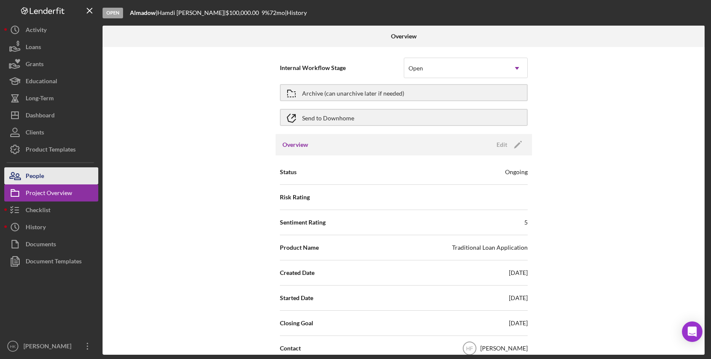
click at [59, 177] on button "People" at bounding box center [51, 175] width 94 height 17
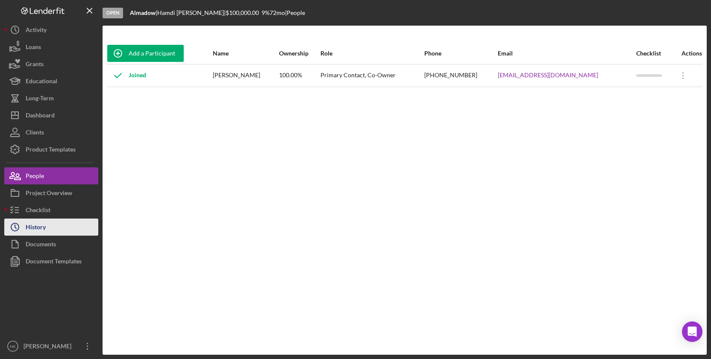
click at [58, 223] on button "Icon/History History" at bounding box center [51, 227] width 94 height 17
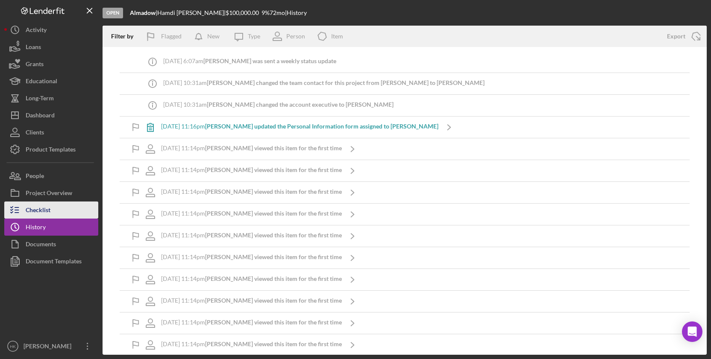
click at [56, 212] on button "Checklist" at bounding box center [51, 210] width 94 height 17
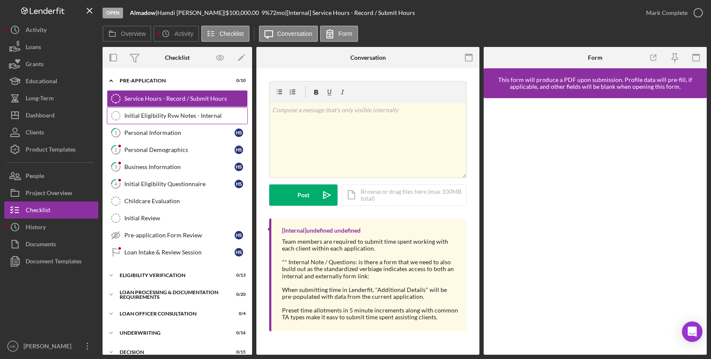
click at [176, 113] on div "Initial Eligibility Rvw Notes - Internal" at bounding box center [185, 115] width 123 height 7
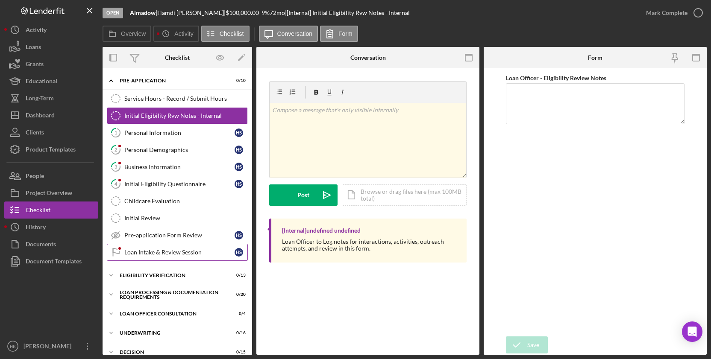
click at [166, 252] on div "Loan Intake & Review Session" at bounding box center [179, 252] width 110 height 7
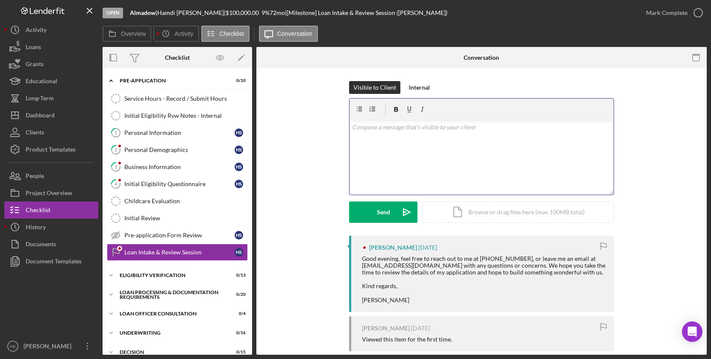
click at [426, 170] on div "v Color teal Color pink Remove color Add row above Add row below Add column bef…" at bounding box center [481, 157] width 264 height 75
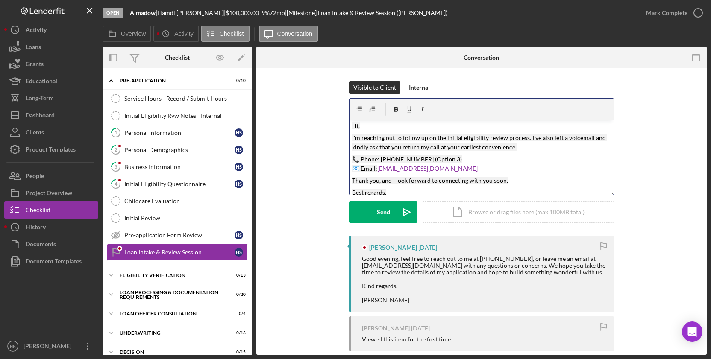
scroll to position [1, 0]
click at [379, 209] on div "Send" at bounding box center [383, 212] width 13 height 21
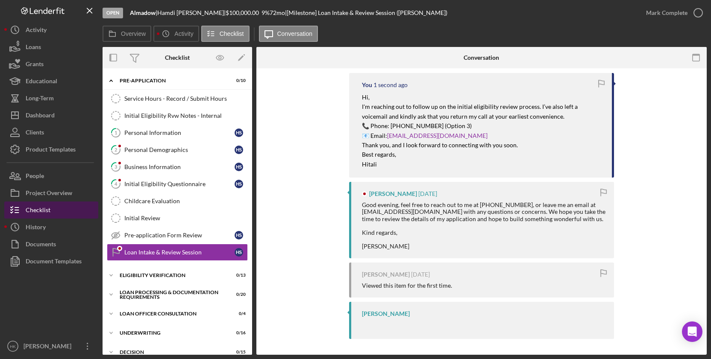
scroll to position [162, 0]
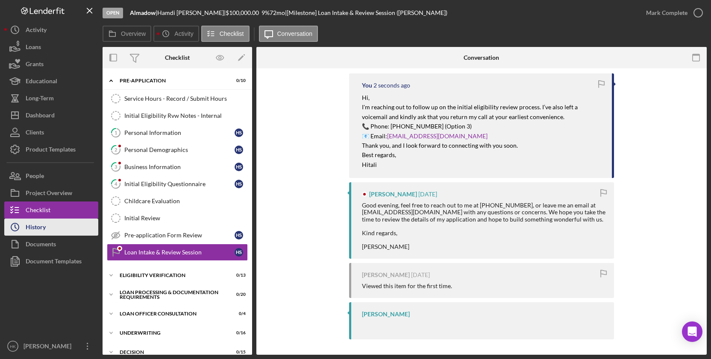
click at [64, 226] on button "Icon/History History" at bounding box center [51, 227] width 94 height 17
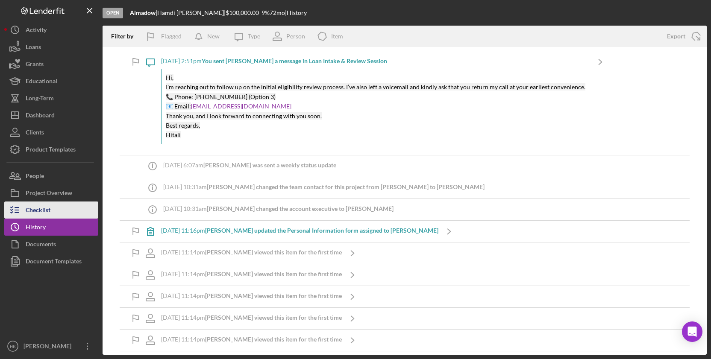
click at [61, 218] on button "Checklist" at bounding box center [51, 210] width 94 height 17
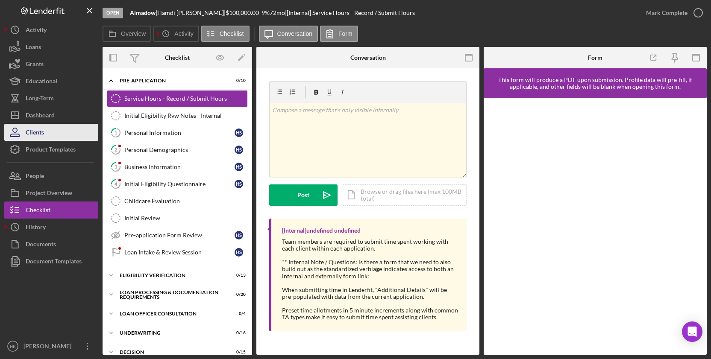
click at [58, 130] on button "Clients" at bounding box center [51, 132] width 94 height 17
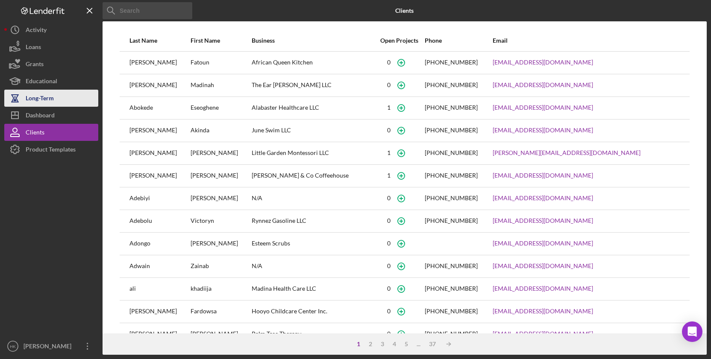
click at [61, 106] on button "Long-Term" at bounding box center [51, 98] width 94 height 17
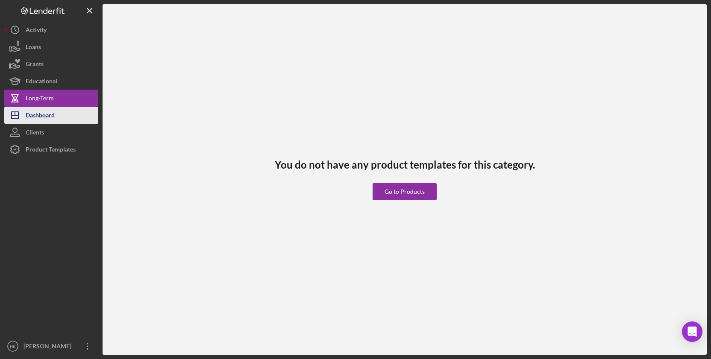
click at [58, 118] on button "Icon/Dashboard Dashboard" at bounding box center [51, 115] width 94 height 17
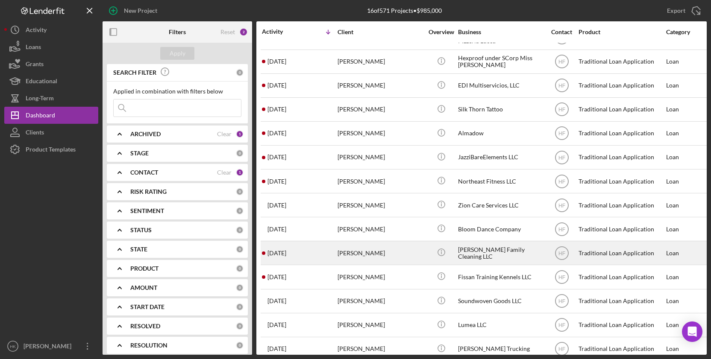
scroll to position [19, 0]
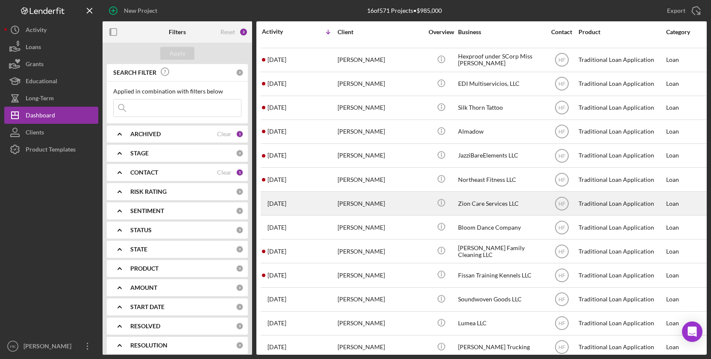
click at [357, 206] on div "[PERSON_NAME]" at bounding box center [380, 203] width 85 height 23
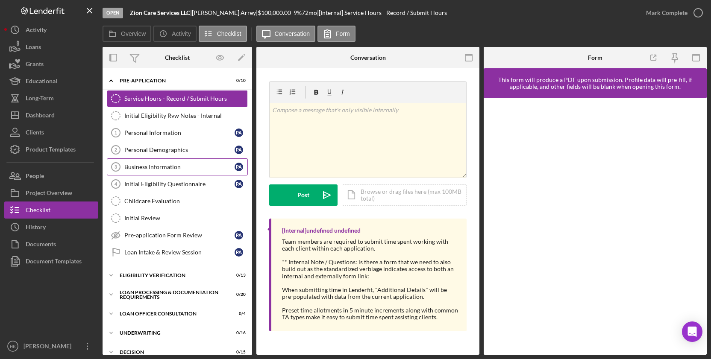
click at [198, 165] on div "Business Information" at bounding box center [179, 167] width 110 height 7
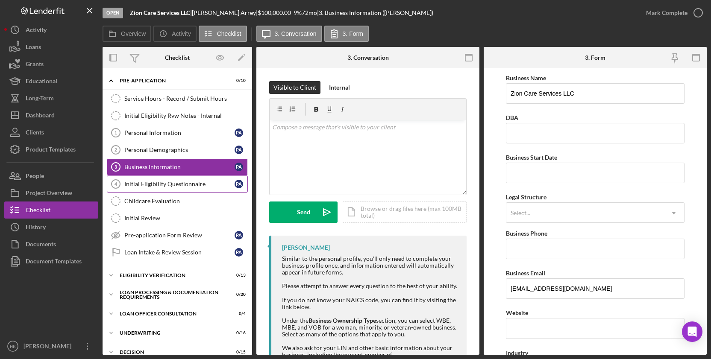
click at [197, 182] on div "Initial Eligibility Questionnaire" at bounding box center [179, 184] width 110 height 7
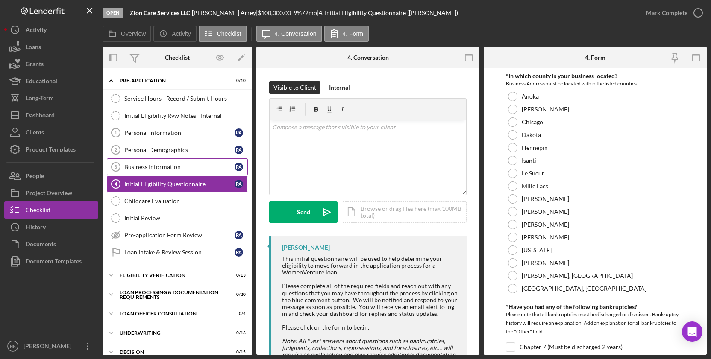
click at [151, 168] on div "Business Information" at bounding box center [179, 167] width 110 height 7
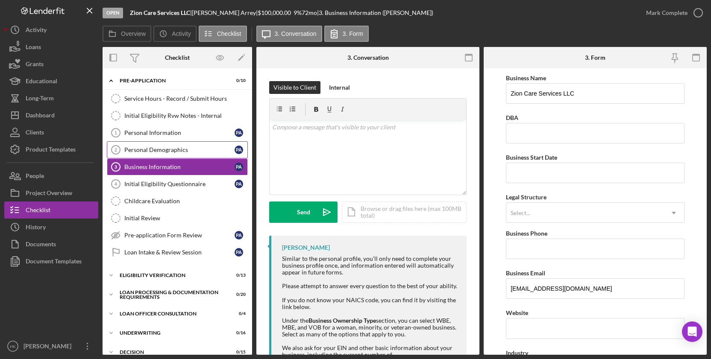
click at [161, 158] on link "Personal Demographics 2 Personal Demographics P A" at bounding box center [177, 149] width 141 height 17
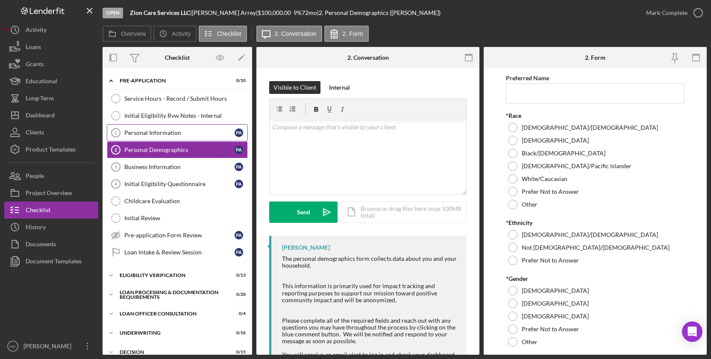
click at [227, 126] on link "Personal Information 1 Personal Information P A" at bounding box center [177, 132] width 141 height 17
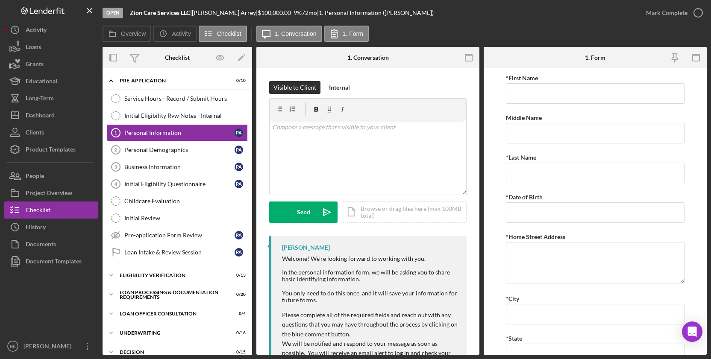
click at [221, 11] on div "[PERSON_NAME] |" at bounding box center [225, 12] width 66 height 7
click at [70, 179] on button "People" at bounding box center [51, 175] width 94 height 17
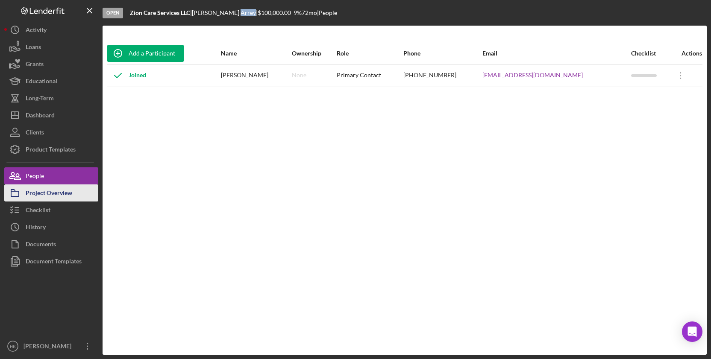
click at [69, 188] on div "Project Overview" at bounding box center [49, 194] width 47 height 19
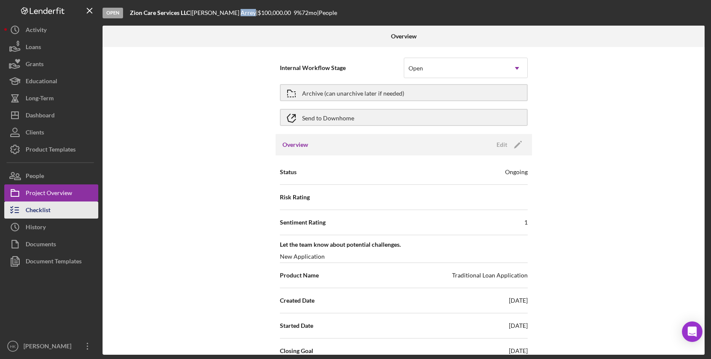
click at [70, 204] on button "Checklist" at bounding box center [51, 210] width 94 height 17
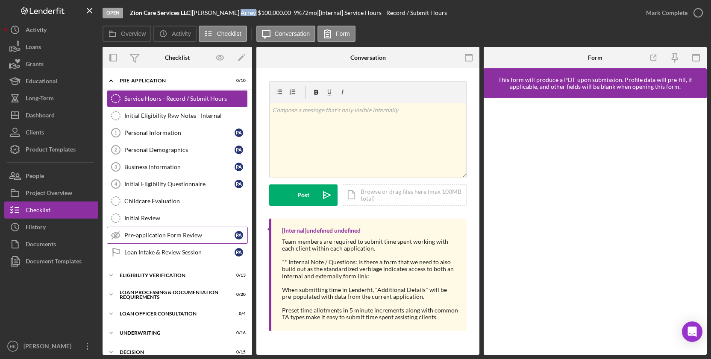
click at [148, 240] on link "Pre-application Form Review Pre-application Form Review P A" at bounding box center [177, 235] width 141 height 17
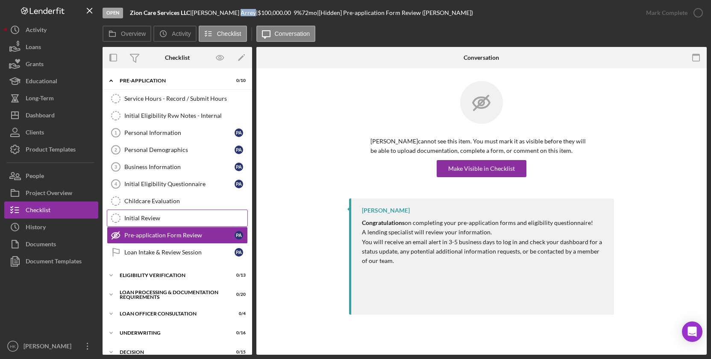
click at [153, 219] on div "Initial Review" at bounding box center [185, 218] width 123 height 7
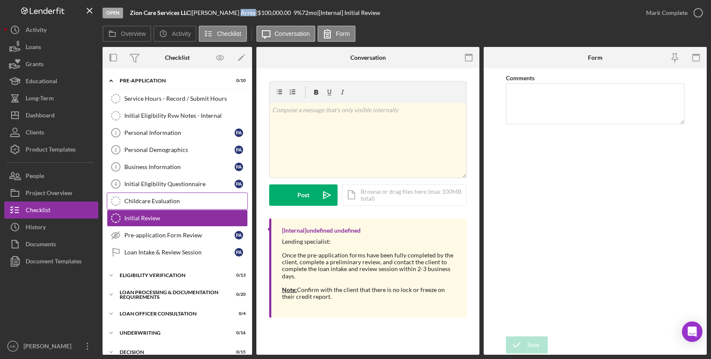
click at [157, 208] on link "Childcare Evaluation Childcare Evaluation" at bounding box center [177, 201] width 141 height 17
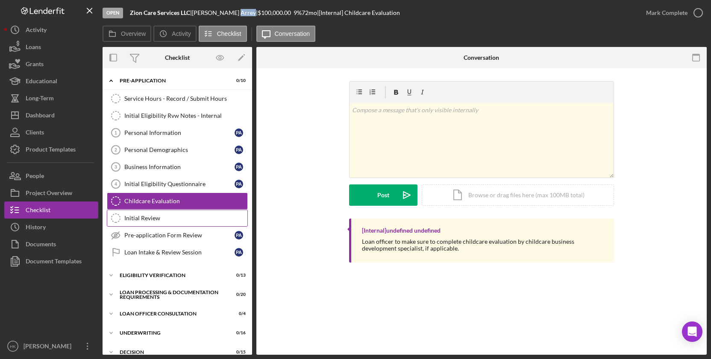
click at [160, 220] on div "Initial Review" at bounding box center [185, 218] width 123 height 7
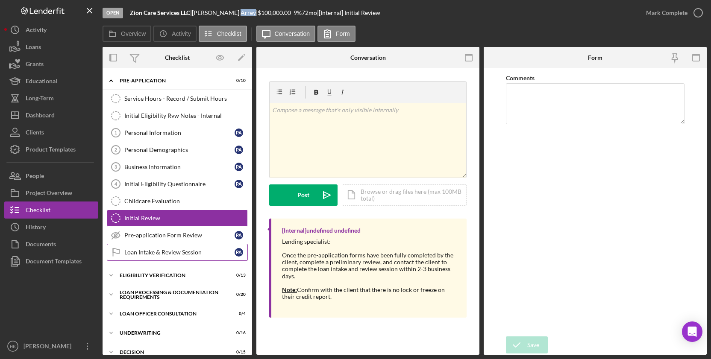
click at [158, 258] on link "Loan Intake & Review Session Loan Intake & Review Session P A" at bounding box center [177, 252] width 141 height 17
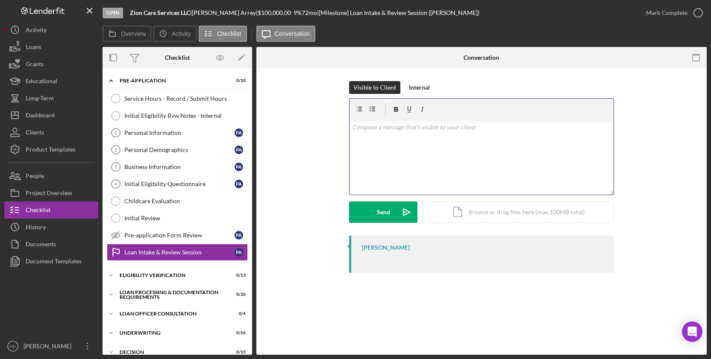
click at [382, 185] on div "v Color teal Color pink Remove color Add row above Add row below Add column bef…" at bounding box center [481, 157] width 264 height 75
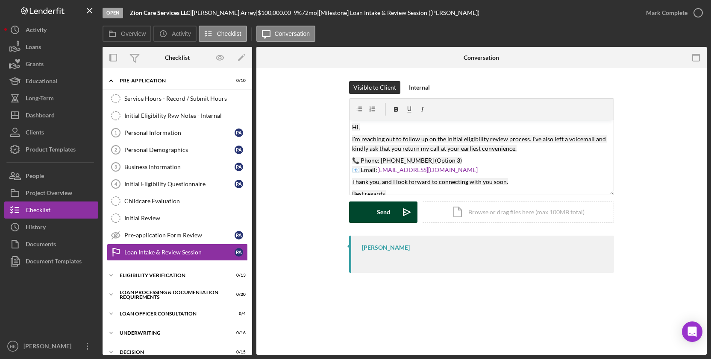
click at [400, 212] on icon "Icon/icon-invite-send" at bounding box center [406, 212] width 21 height 21
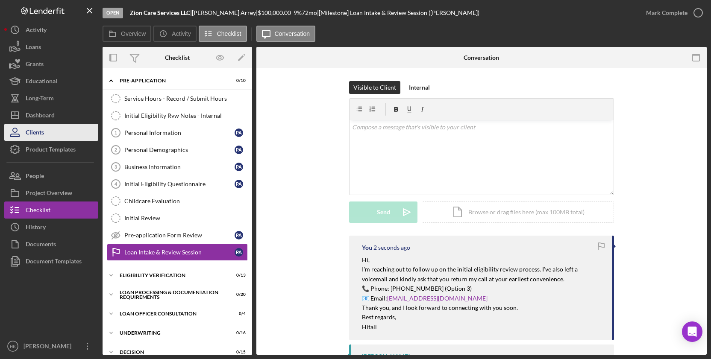
click at [74, 124] on button "Clients" at bounding box center [51, 132] width 94 height 17
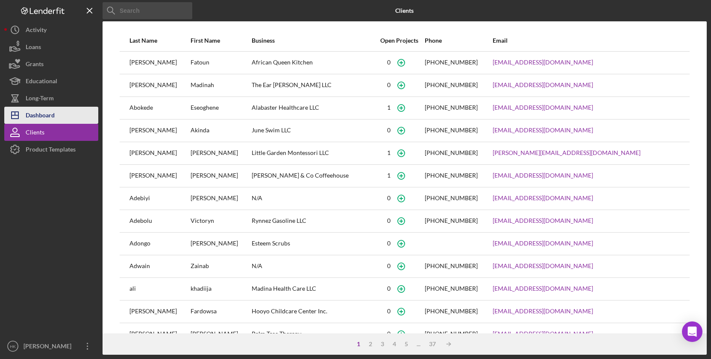
click at [59, 114] on button "Icon/Dashboard Dashboard" at bounding box center [51, 115] width 94 height 17
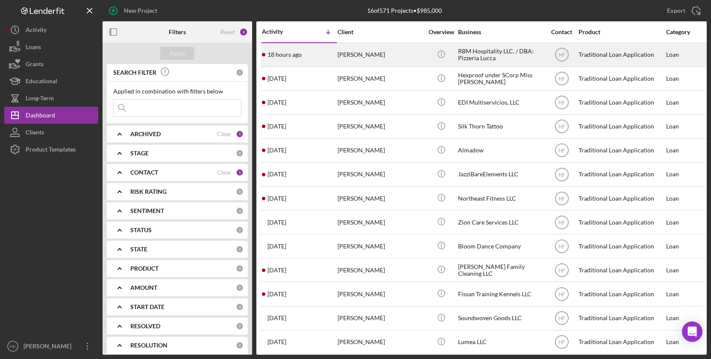
click at [465, 58] on div "RBM Hospitality LLC. / DBA: Pizzeria Lucca" at bounding box center [500, 55] width 85 height 23
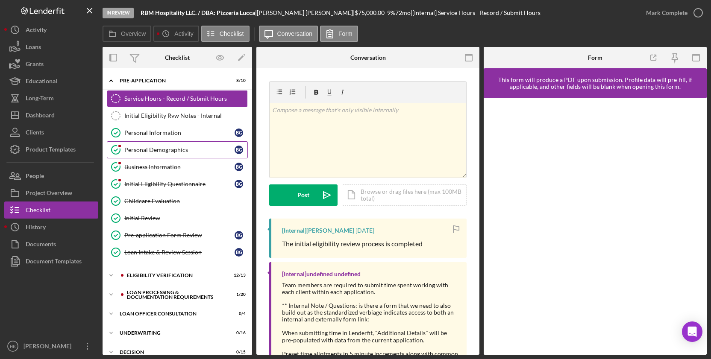
click at [211, 150] on div "Personal Demographics" at bounding box center [179, 150] width 110 height 7
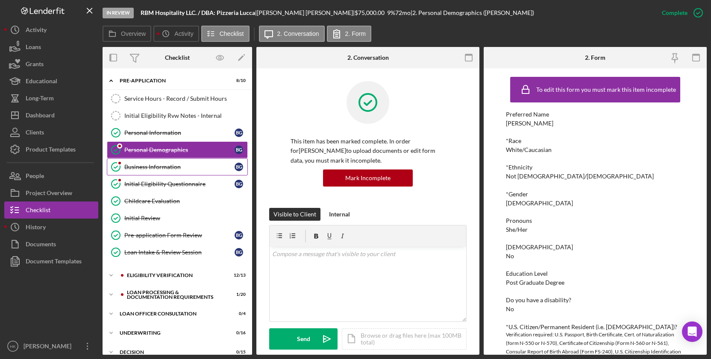
click at [204, 173] on link "Business Information Business Information B G" at bounding box center [177, 167] width 141 height 17
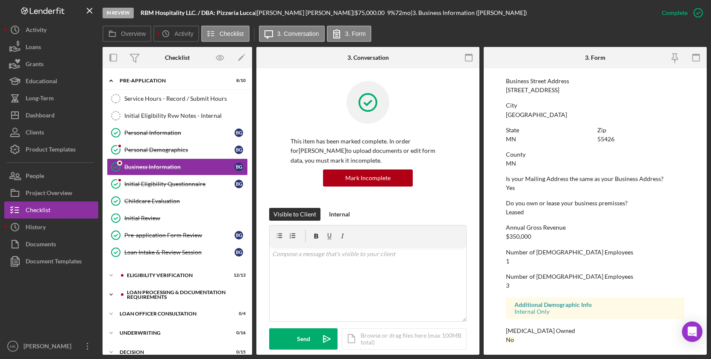
scroll to position [356, 0]
click at [156, 274] on div "Eligibility Verification" at bounding box center [184, 275] width 115 height 5
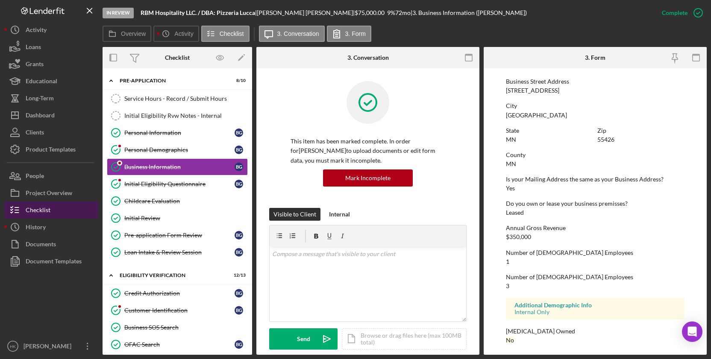
click at [12, 208] on polyline "button" at bounding box center [12, 207] width 2 height 1
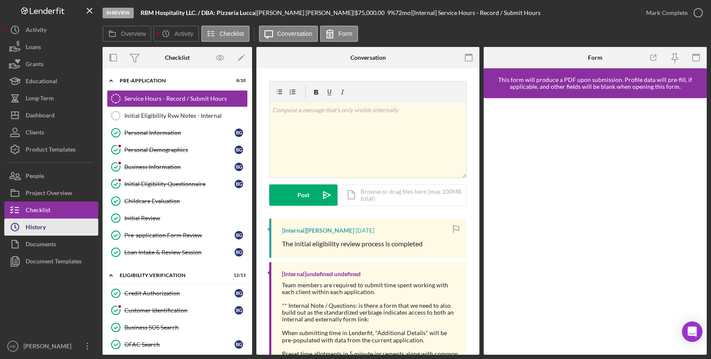
click at [21, 228] on icon "Icon/History" at bounding box center [14, 227] width 21 height 21
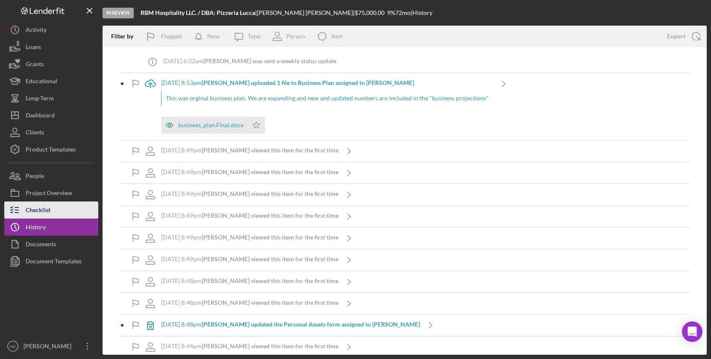
click at [23, 214] on icon "button" at bounding box center [14, 210] width 21 height 21
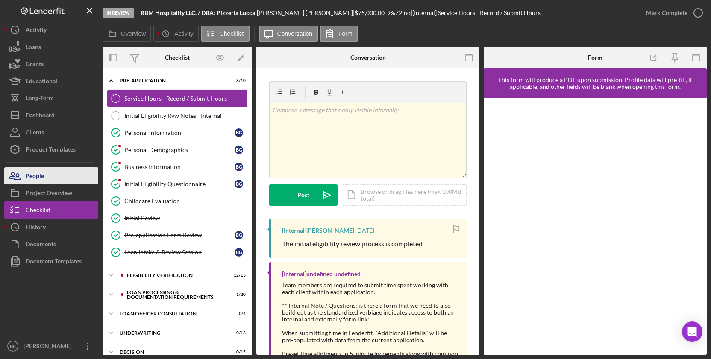
click at [65, 180] on button "People" at bounding box center [51, 175] width 94 height 17
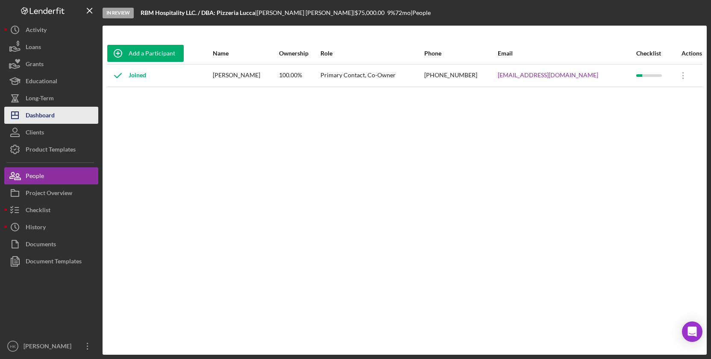
click at [65, 116] on button "Icon/Dashboard Dashboard" at bounding box center [51, 115] width 94 height 17
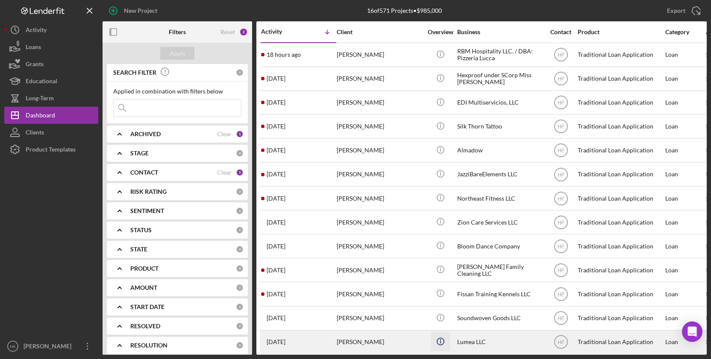
scroll to position [-1, 1]
click at [437, 348] on icon "Icon/Info" at bounding box center [440, 341] width 19 height 19
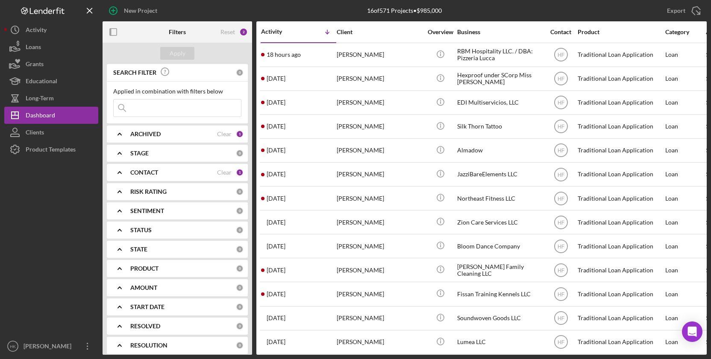
scroll to position [0, 1]
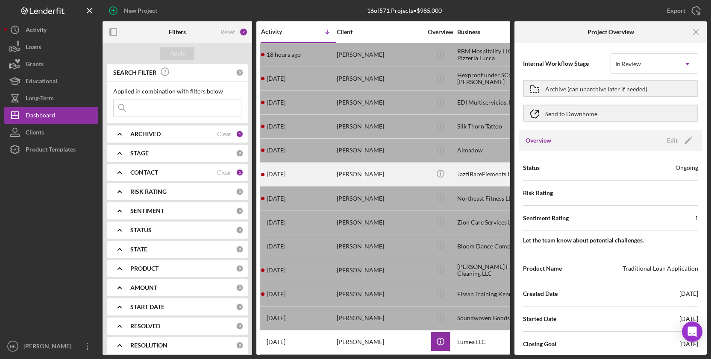
click at [376, 166] on div "[PERSON_NAME]" at bounding box center [379, 174] width 85 height 23
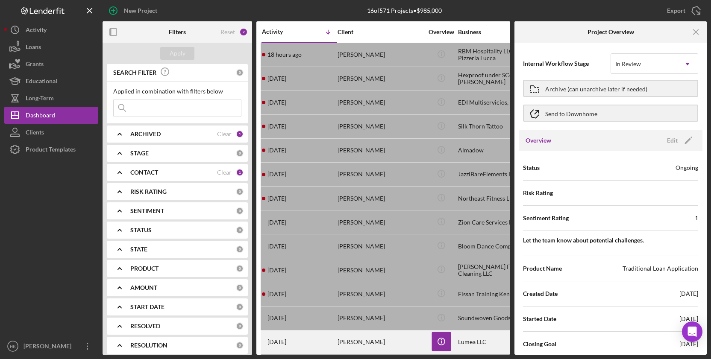
click at [402, 346] on div "[PERSON_NAME]" at bounding box center [380, 342] width 85 height 23
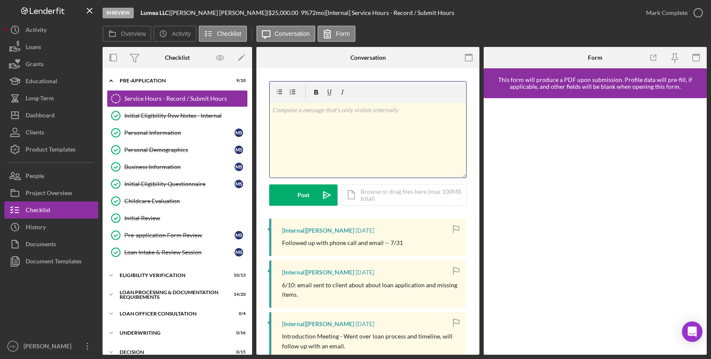
click at [371, 167] on div "v Color teal Color pink Remove color Add row above Add row below Add column bef…" at bounding box center [368, 140] width 197 height 75
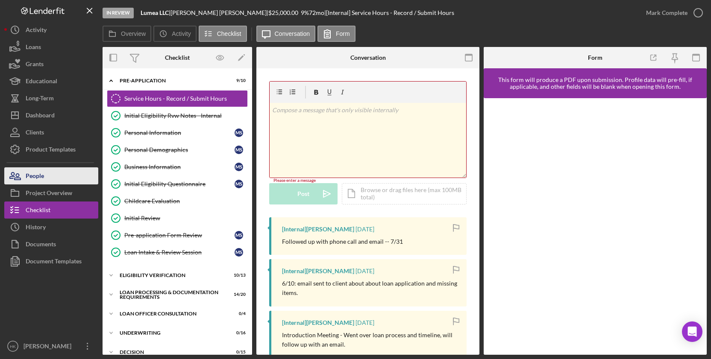
click at [46, 178] on button "People" at bounding box center [51, 175] width 94 height 17
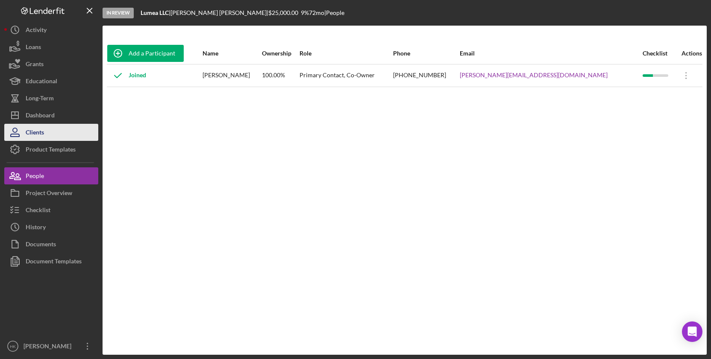
click at [62, 130] on button "Clients" at bounding box center [51, 132] width 94 height 17
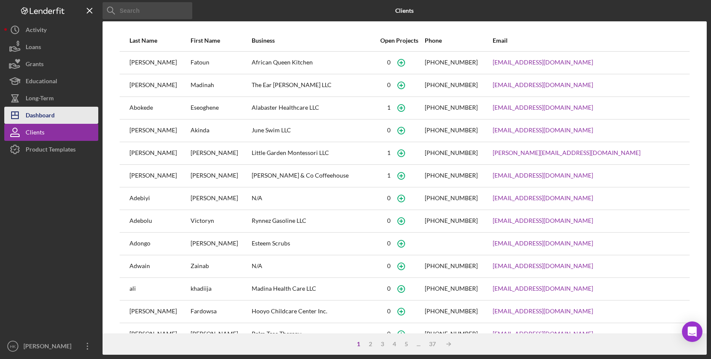
click at [26, 116] on div "Dashboard" at bounding box center [40, 116] width 29 height 19
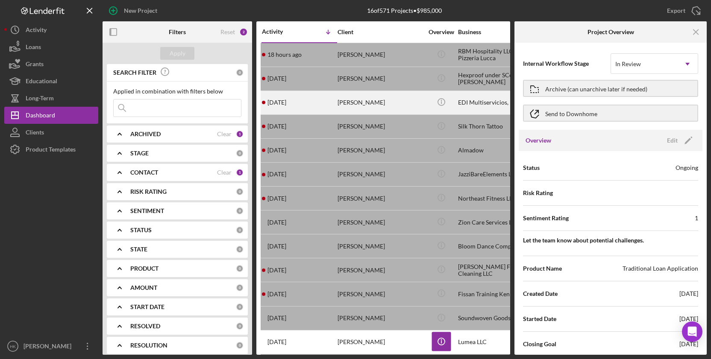
click at [389, 112] on div "[PERSON_NAME]" at bounding box center [380, 102] width 85 height 23
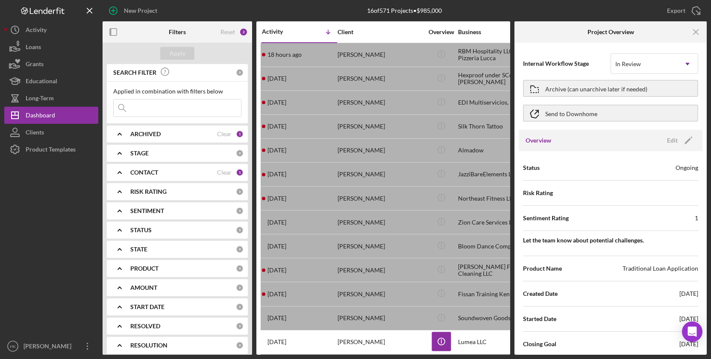
click at [64, 301] on div at bounding box center [51, 248] width 94 height 180
click at [694, 32] on icon "Icon/Menu Close" at bounding box center [696, 32] width 19 height 19
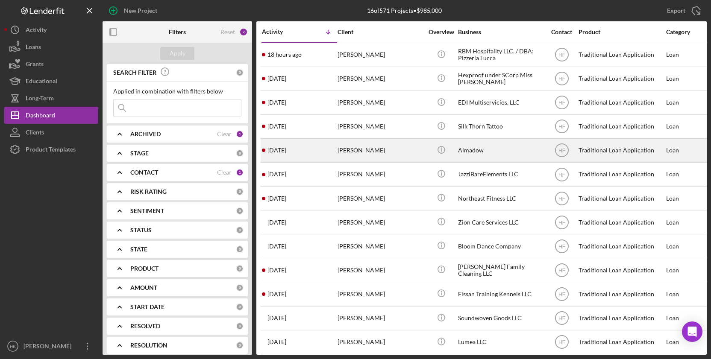
click at [451, 146] on div "Icon/Info" at bounding box center [441, 150] width 32 height 23
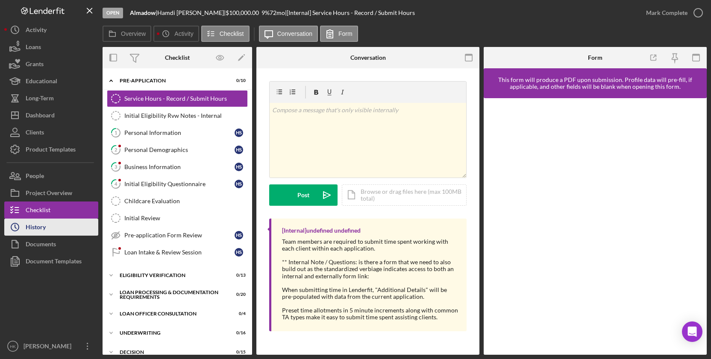
click at [12, 230] on circle "button" at bounding box center [15, 227] width 8 height 8
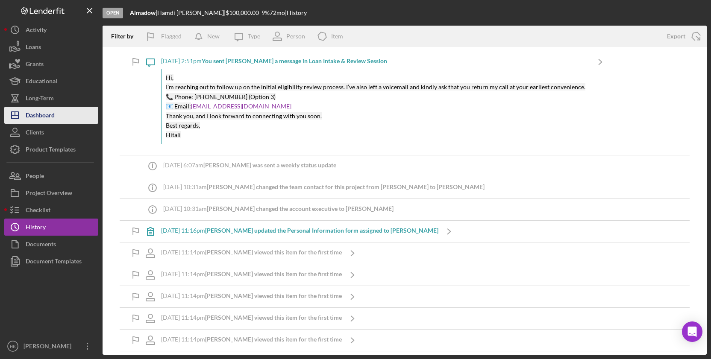
click at [45, 118] on div "Dashboard" at bounding box center [40, 116] width 29 height 19
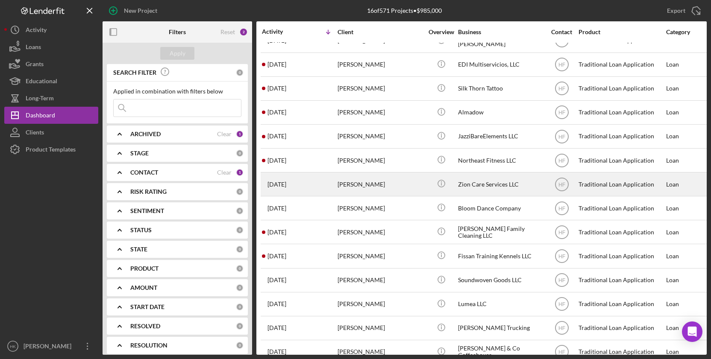
scroll to position [44, 0]
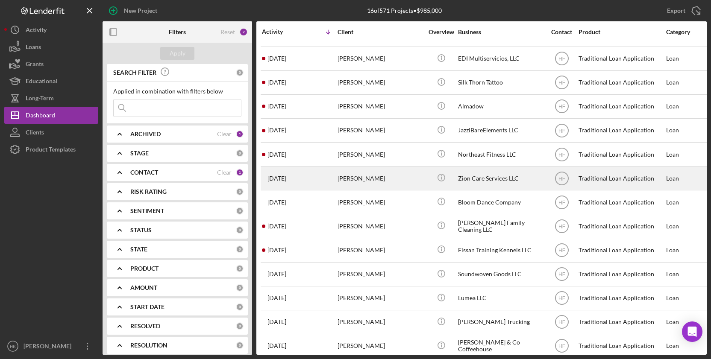
click at [378, 175] on div "[PERSON_NAME]" at bounding box center [380, 178] width 85 height 23
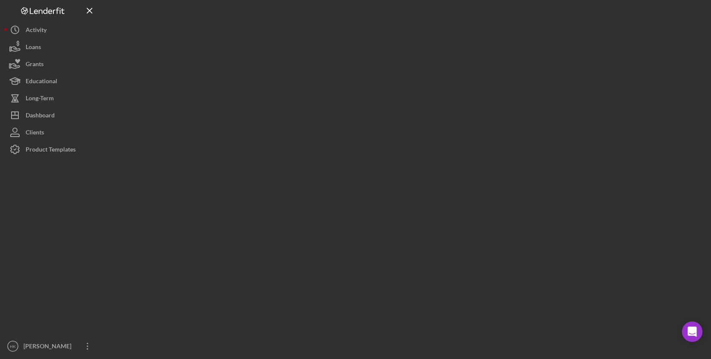
click at [378, 175] on div at bounding box center [405, 177] width 604 height 355
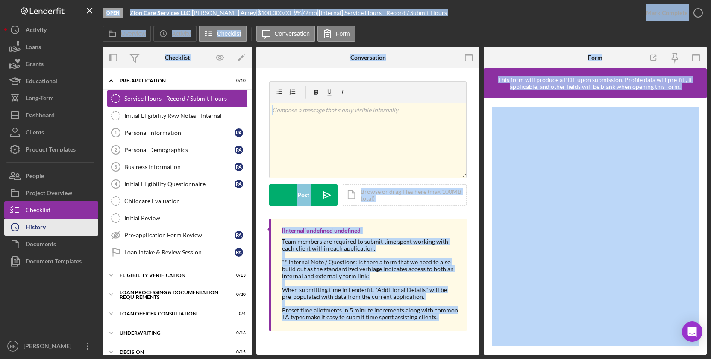
click at [53, 233] on button "Icon/History History" at bounding box center [51, 227] width 94 height 17
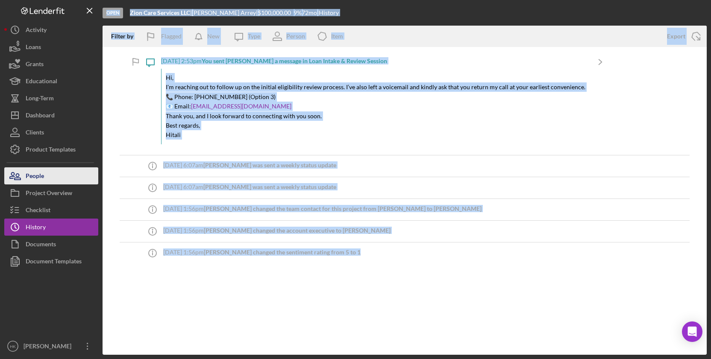
click at [62, 176] on button "People" at bounding box center [51, 175] width 94 height 17
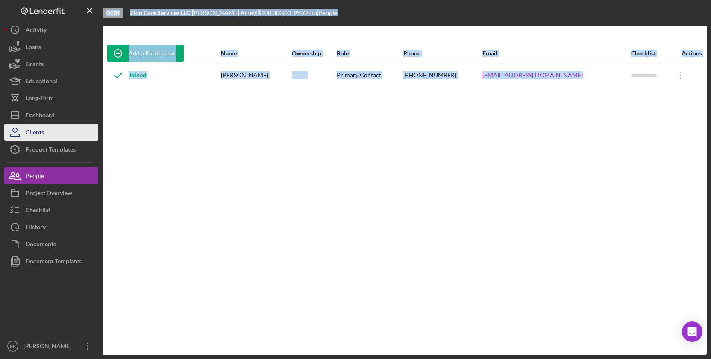
click at [61, 127] on button "Clients" at bounding box center [51, 132] width 94 height 17
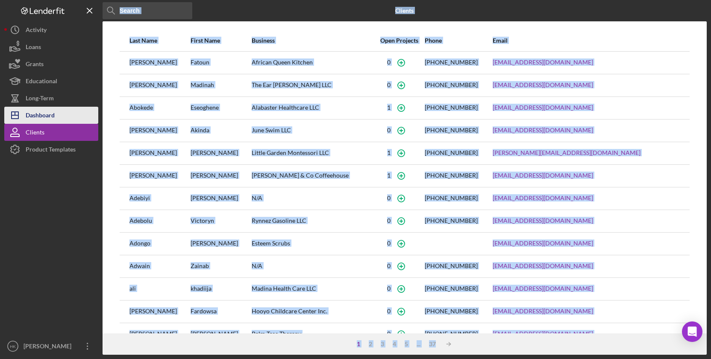
click at [51, 112] on div "Dashboard" at bounding box center [40, 116] width 29 height 19
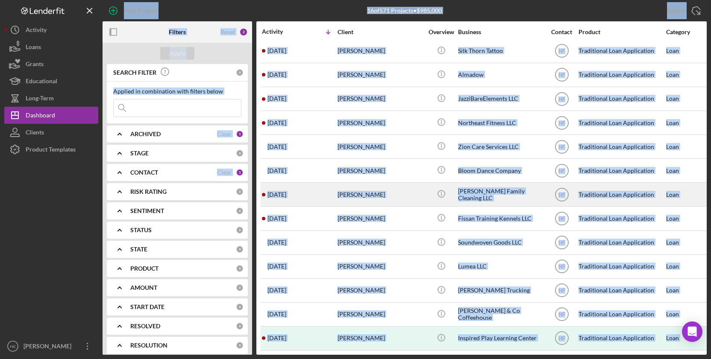
scroll to position [75, 0]
click at [291, 201] on div "[DATE] [PERSON_NAME]" at bounding box center [299, 195] width 75 height 23
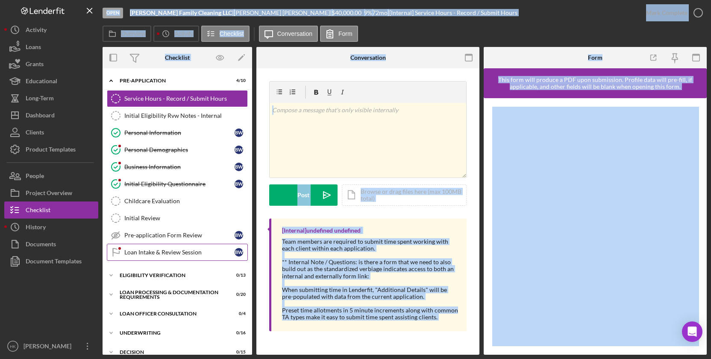
click at [162, 252] on div "Loan Intake & Review Session" at bounding box center [179, 252] width 110 height 7
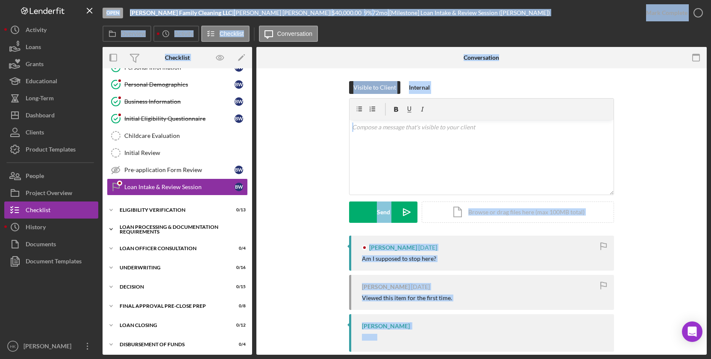
scroll to position [66, 0]
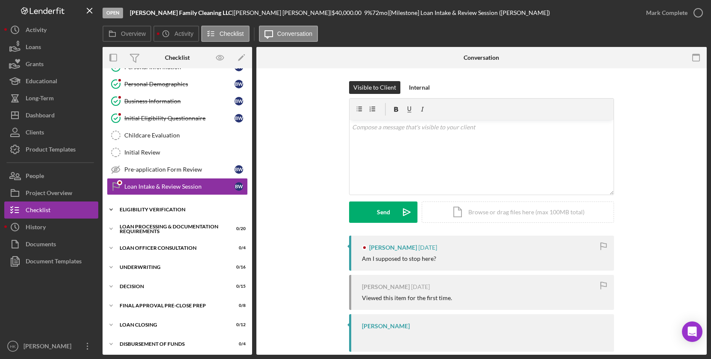
click at [164, 211] on div "Eligibility Verification" at bounding box center [181, 209] width 122 height 5
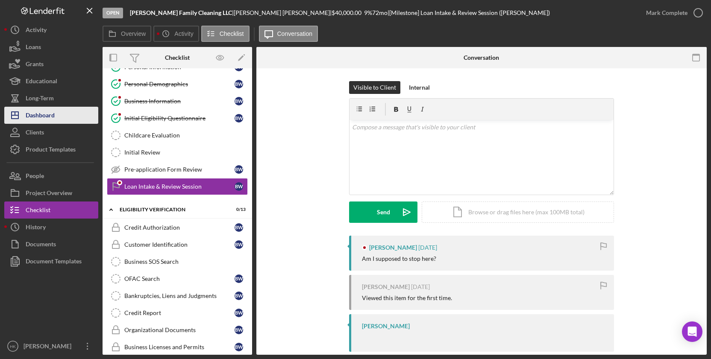
click at [60, 112] on button "Icon/Dashboard Dashboard" at bounding box center [51, 115] width 94 height 17
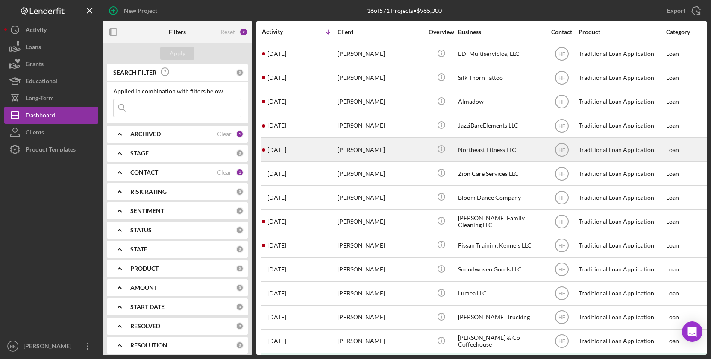
scroll to position [51, 0]
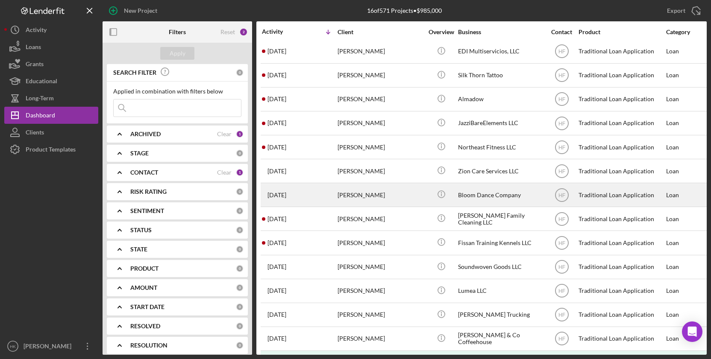
click at [420, 200] on div "[PERSON_NAME]" at bounding box center [380, 195] width 85 height 23
